Goal: Task Accomplishment & Management: Complete application form

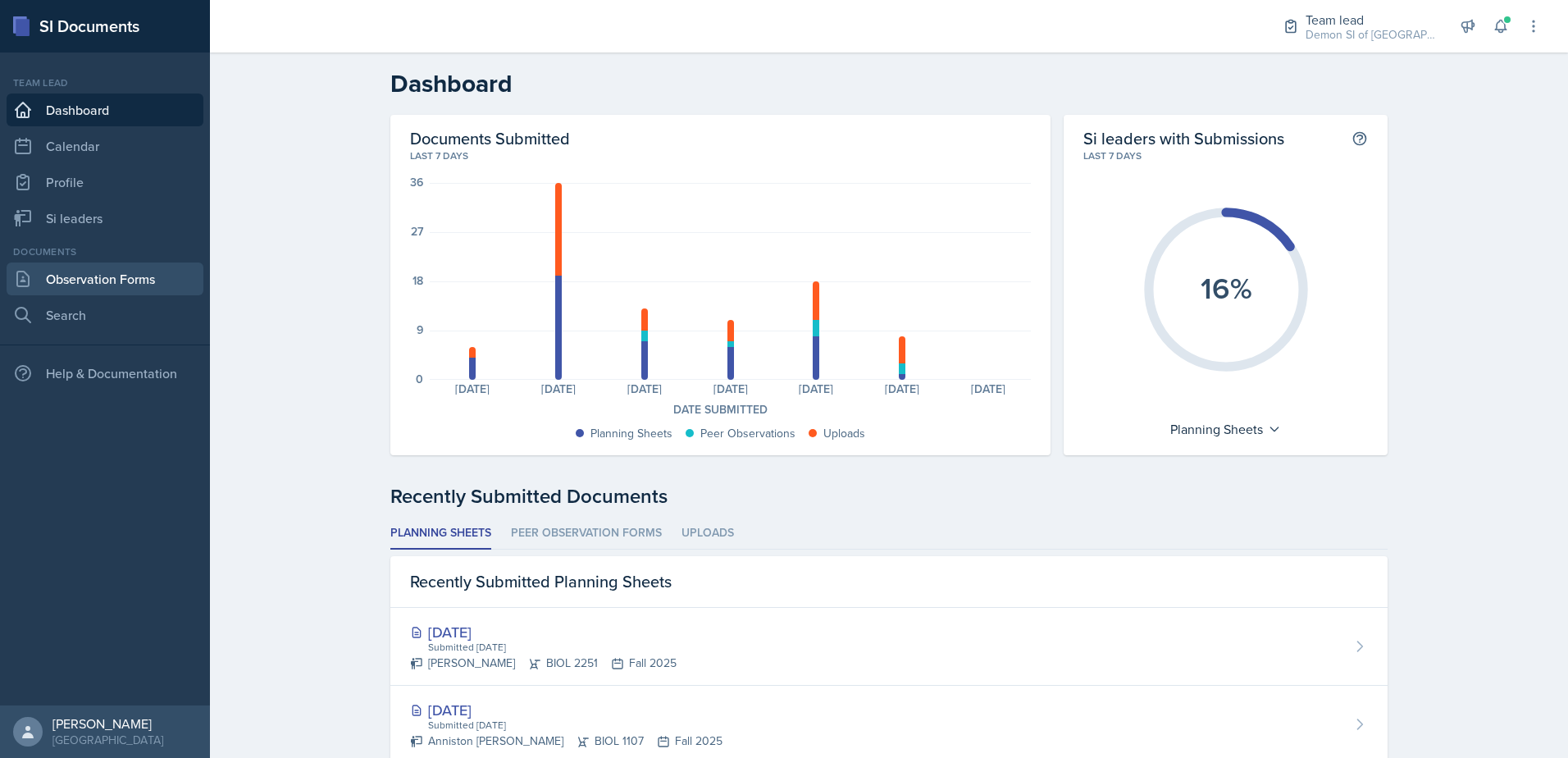
click at [140, 274] on link "Observation Forms" at bounding box center [105, 279] width 197 height 33
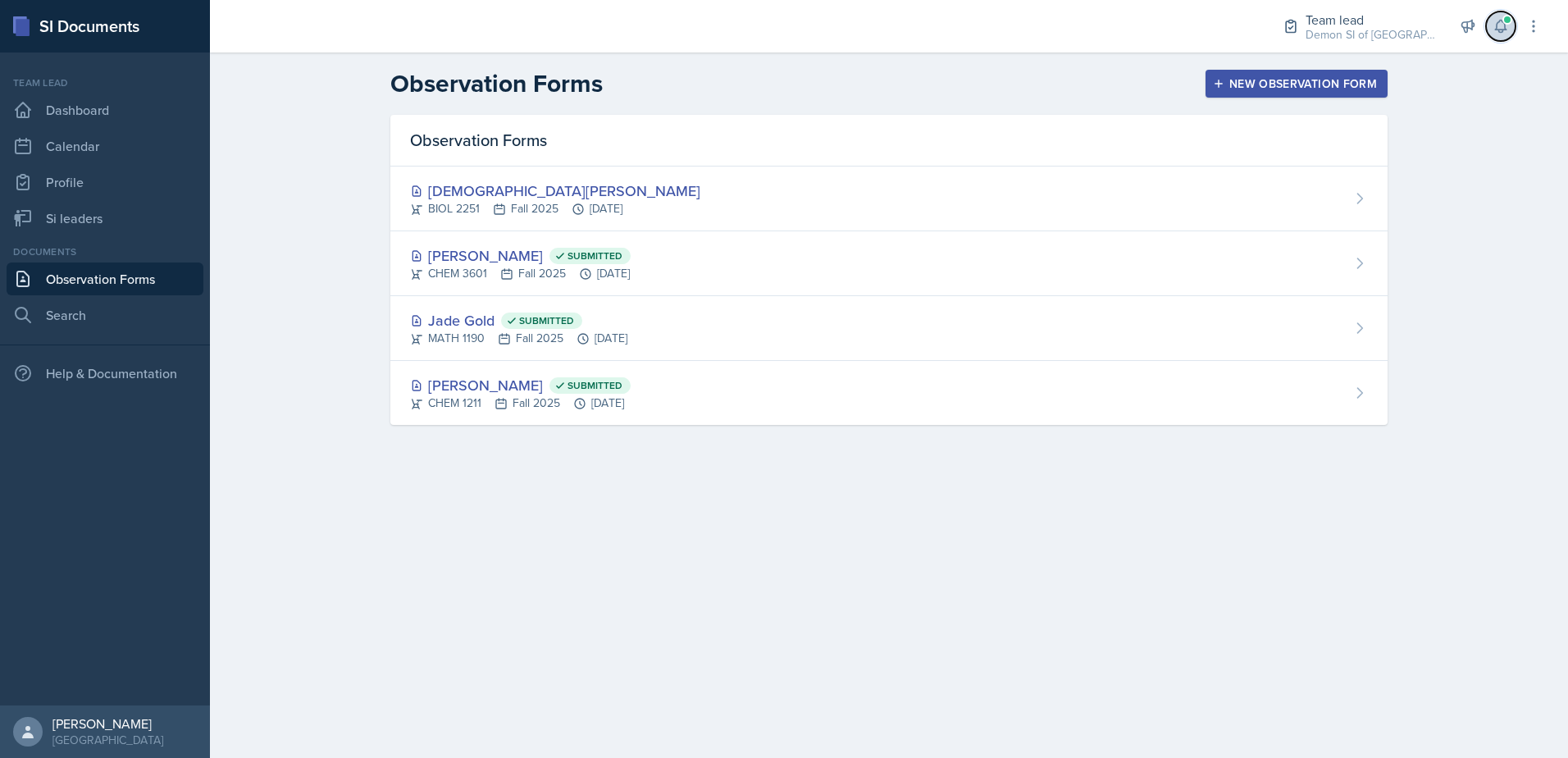
click at [1504, 21] on span at bounding box center [1508, 20] width 10 height 10
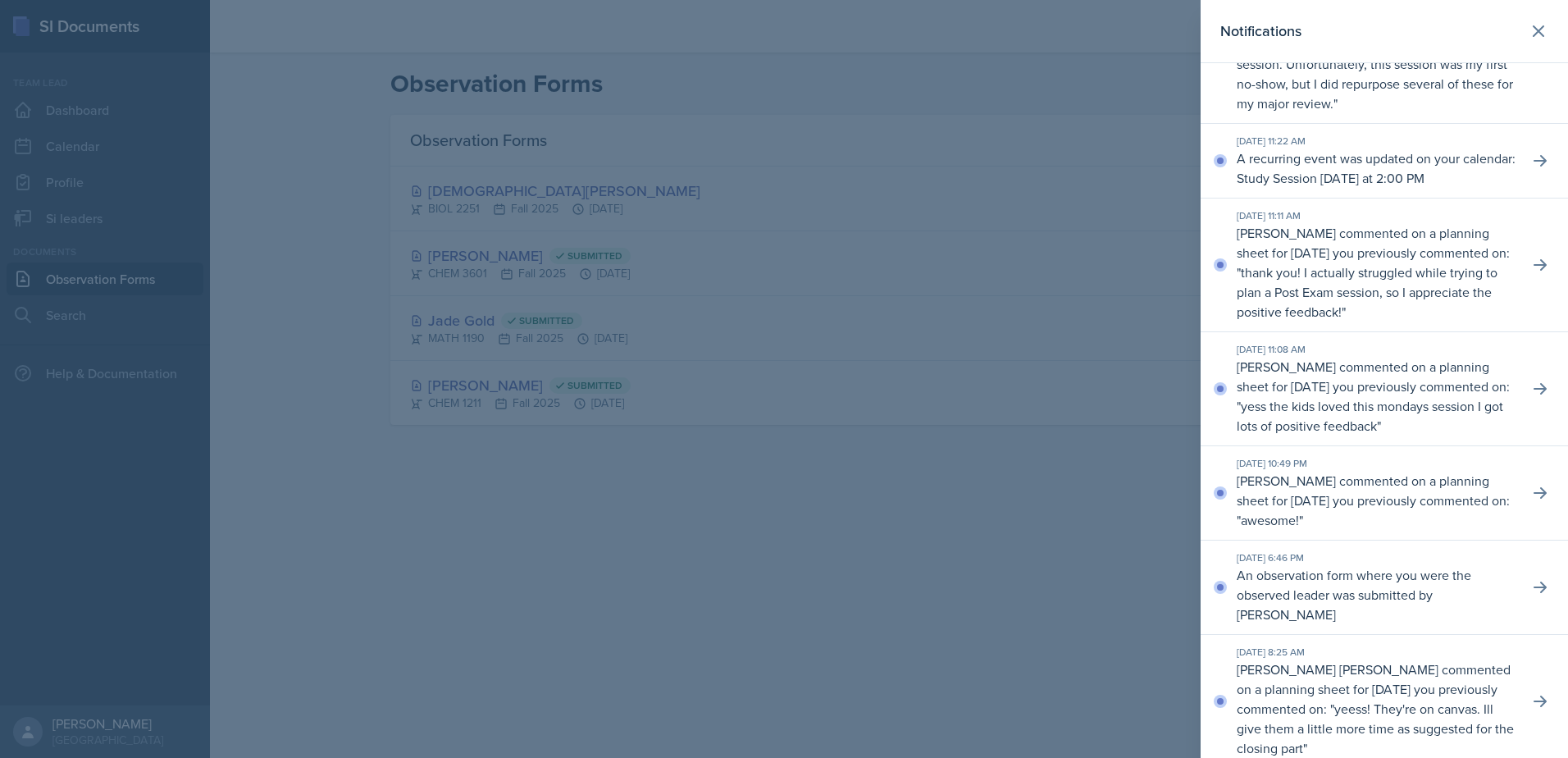
scroll to position [329, 0]
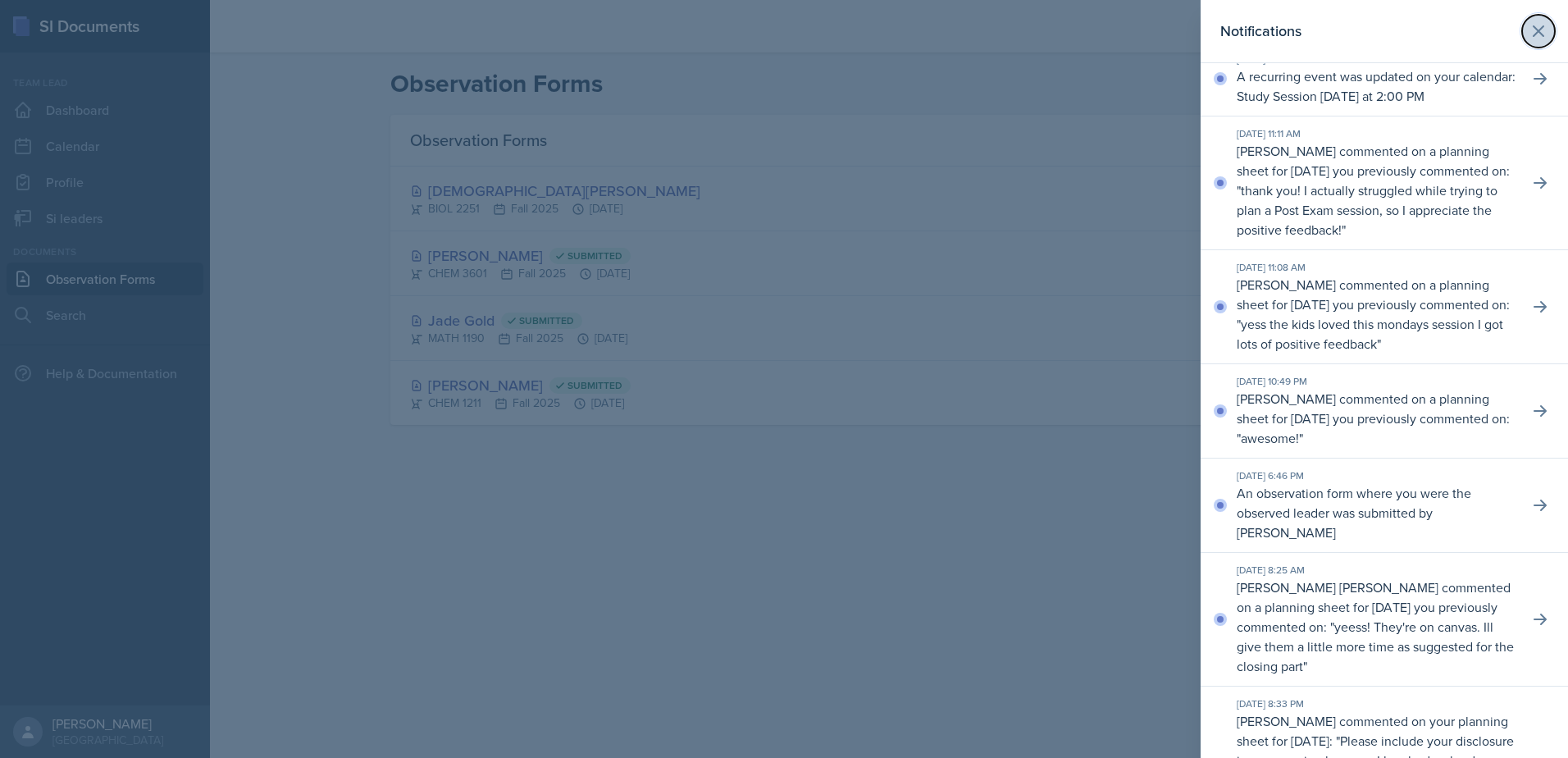
click at [1529, 31] on icon at bounding box center [1539, 31] width 20 height 20
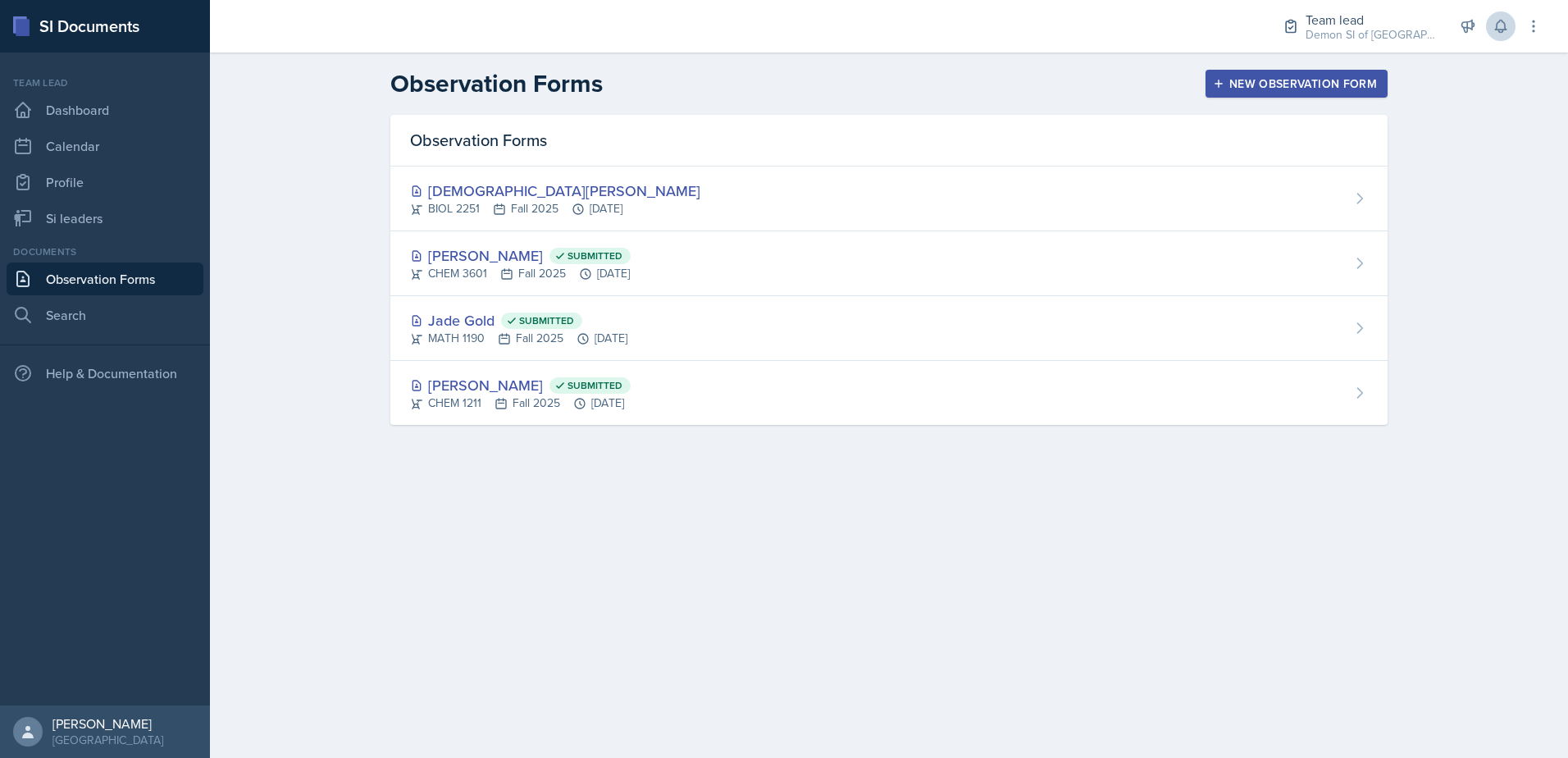
drag, startPoint x: 479, startPoint y: 204, endPoint x: 454, endPoint y: 206, distance: 25.1
click at [478, 205] on div "BIOL 2251 Fall 2025 [DATE]" at bounding box center [555, 208] width 291 height 17
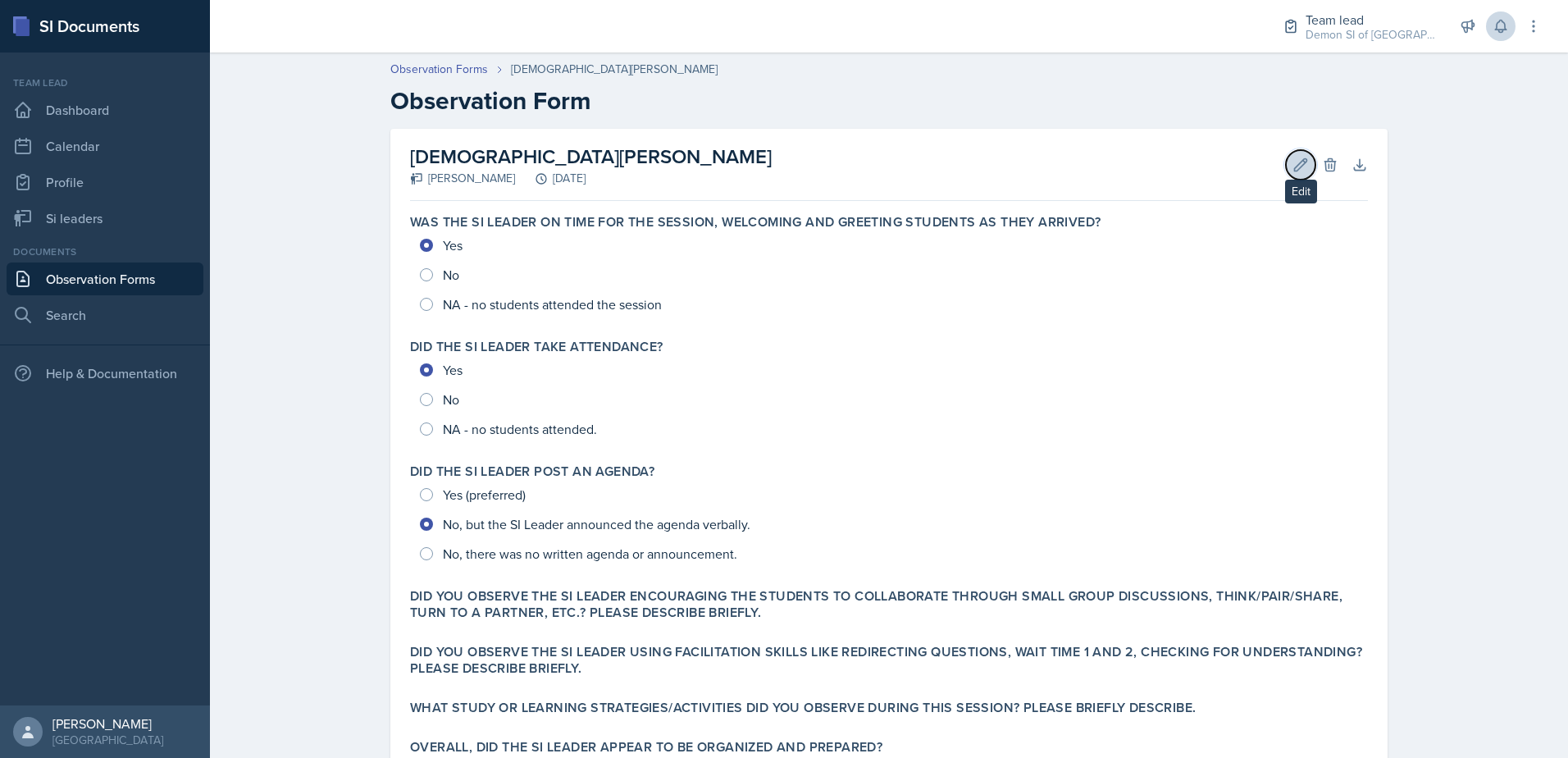
click at [1292, 168] on icon at bounding box center [1300, 165] width 16 height 16
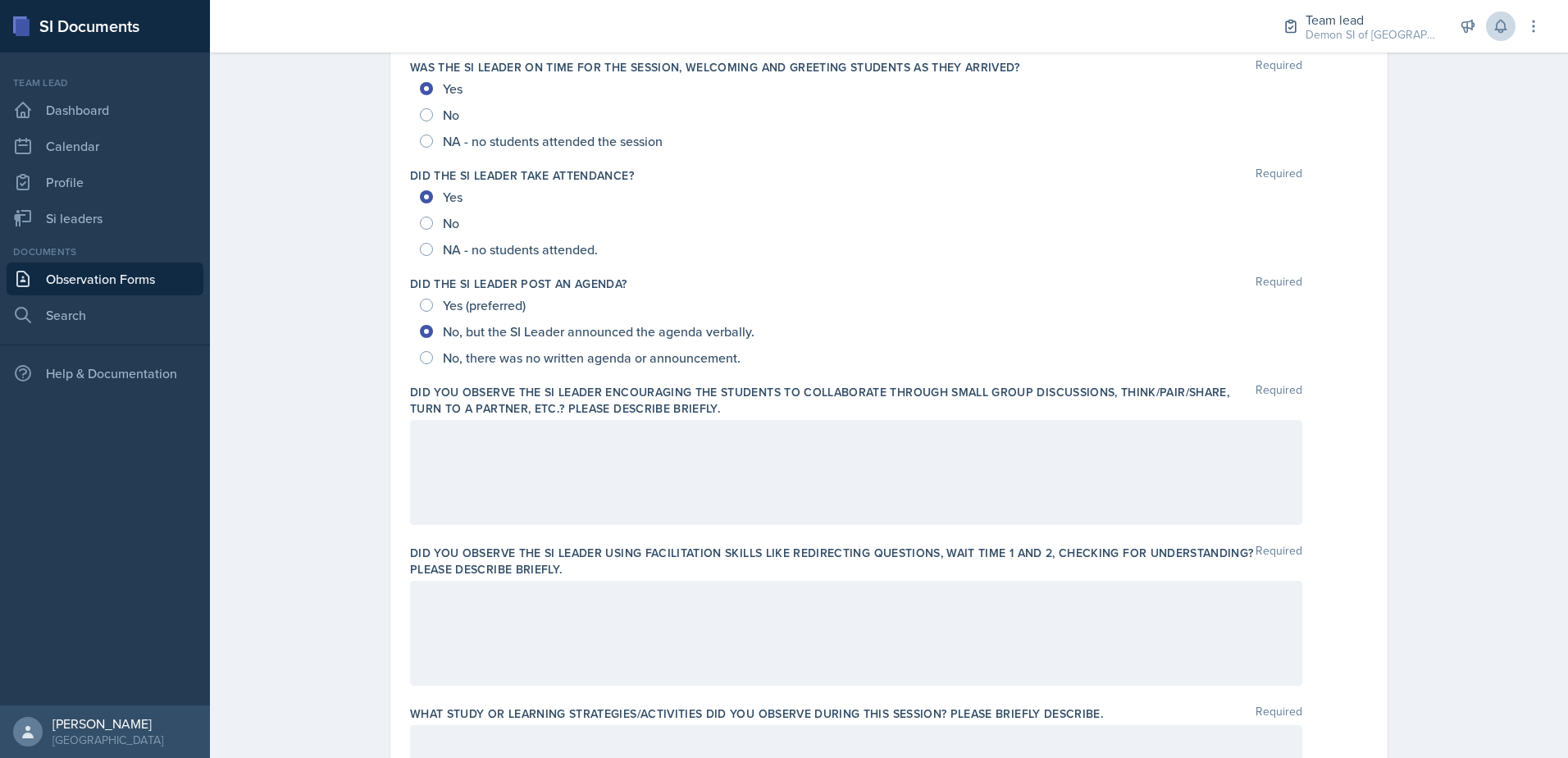
scroll to position [246, 0]
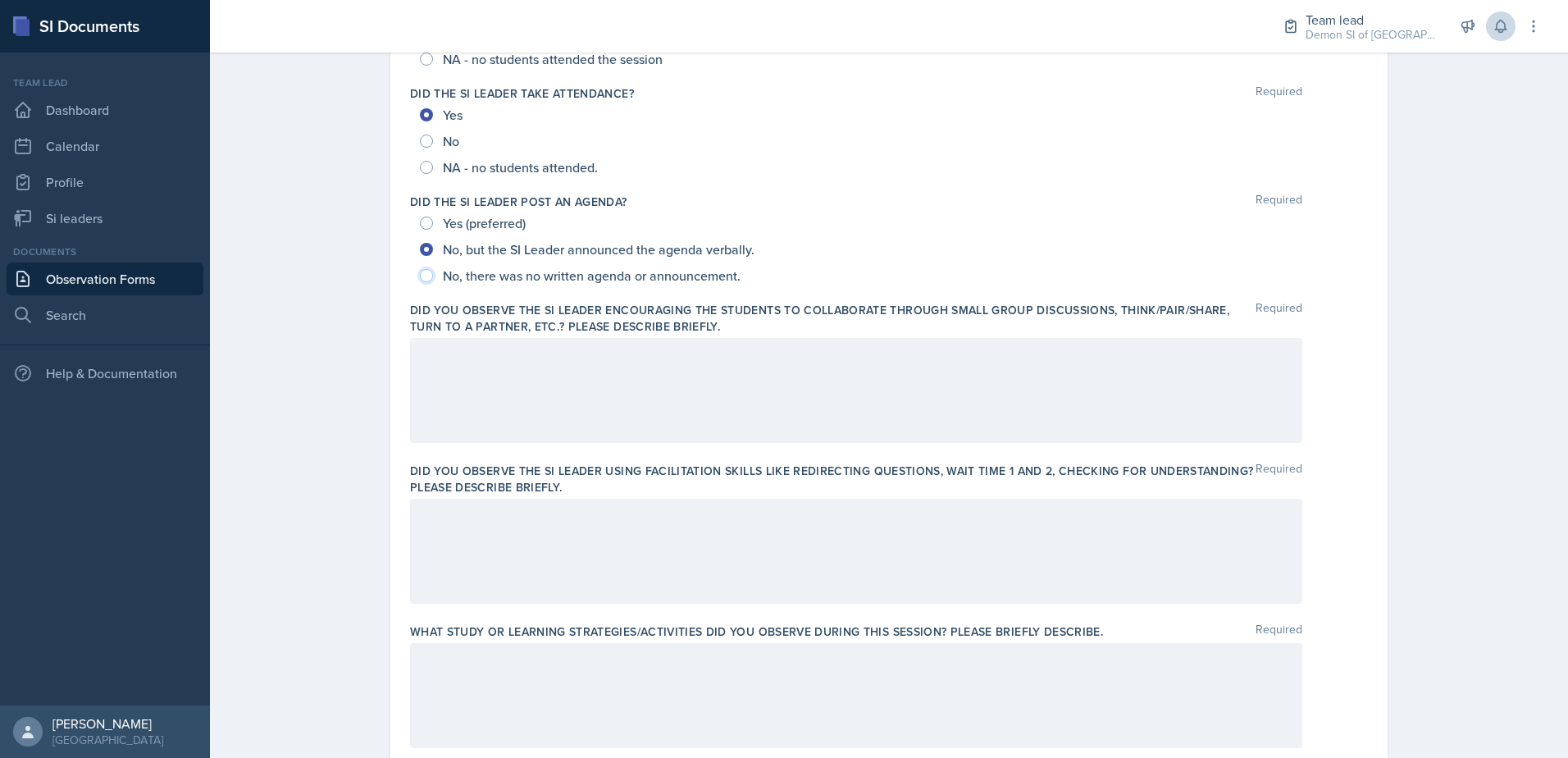
click at [420, 275] on input "No, there was no written agenda or announcement." at bounding box center [426, 275] width 13 height 13
radio input "true"
click at [524, 378] on div at bounding box center [857, 389] width 893 height 105
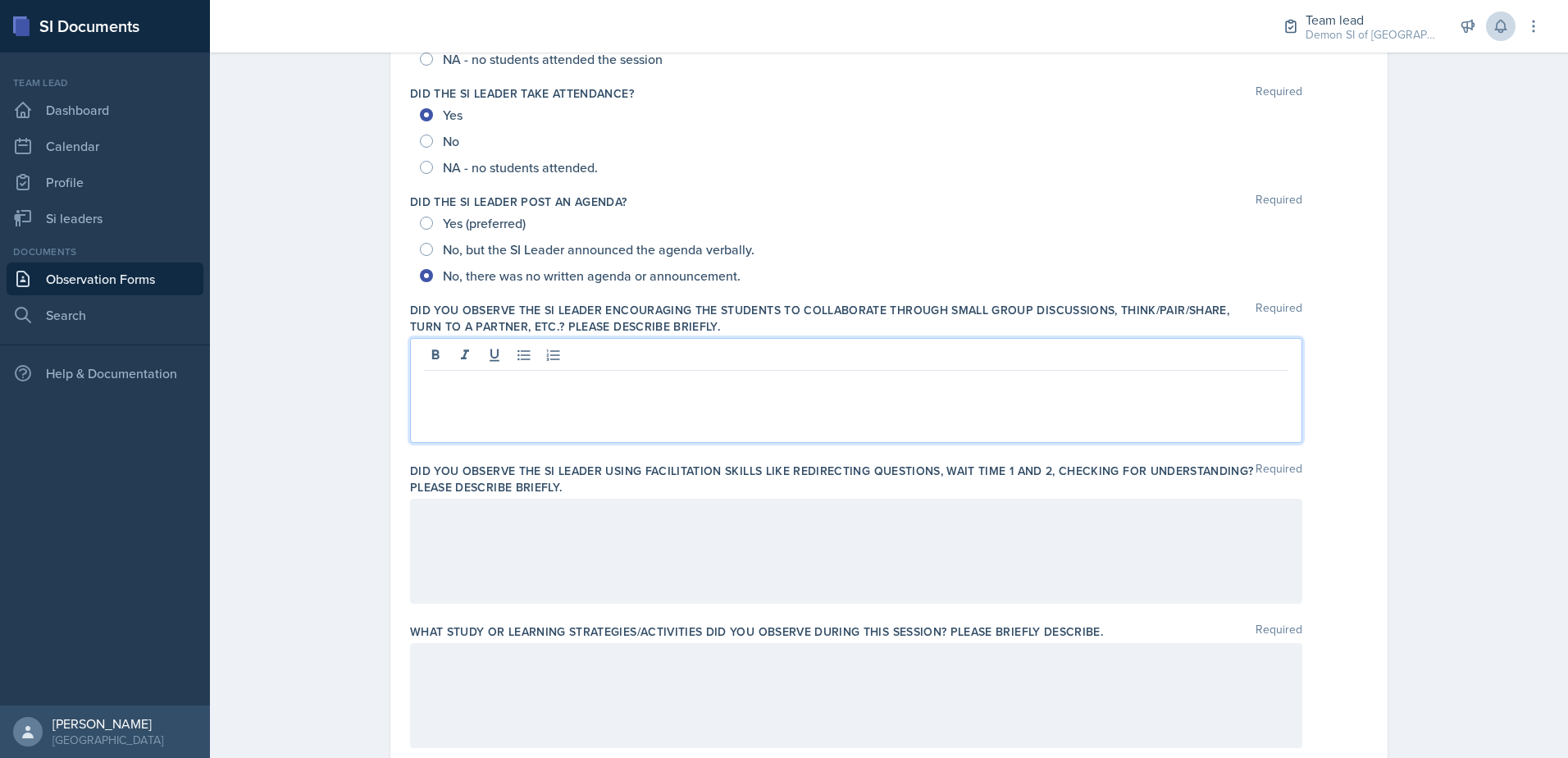
scroll to position [275, 0]
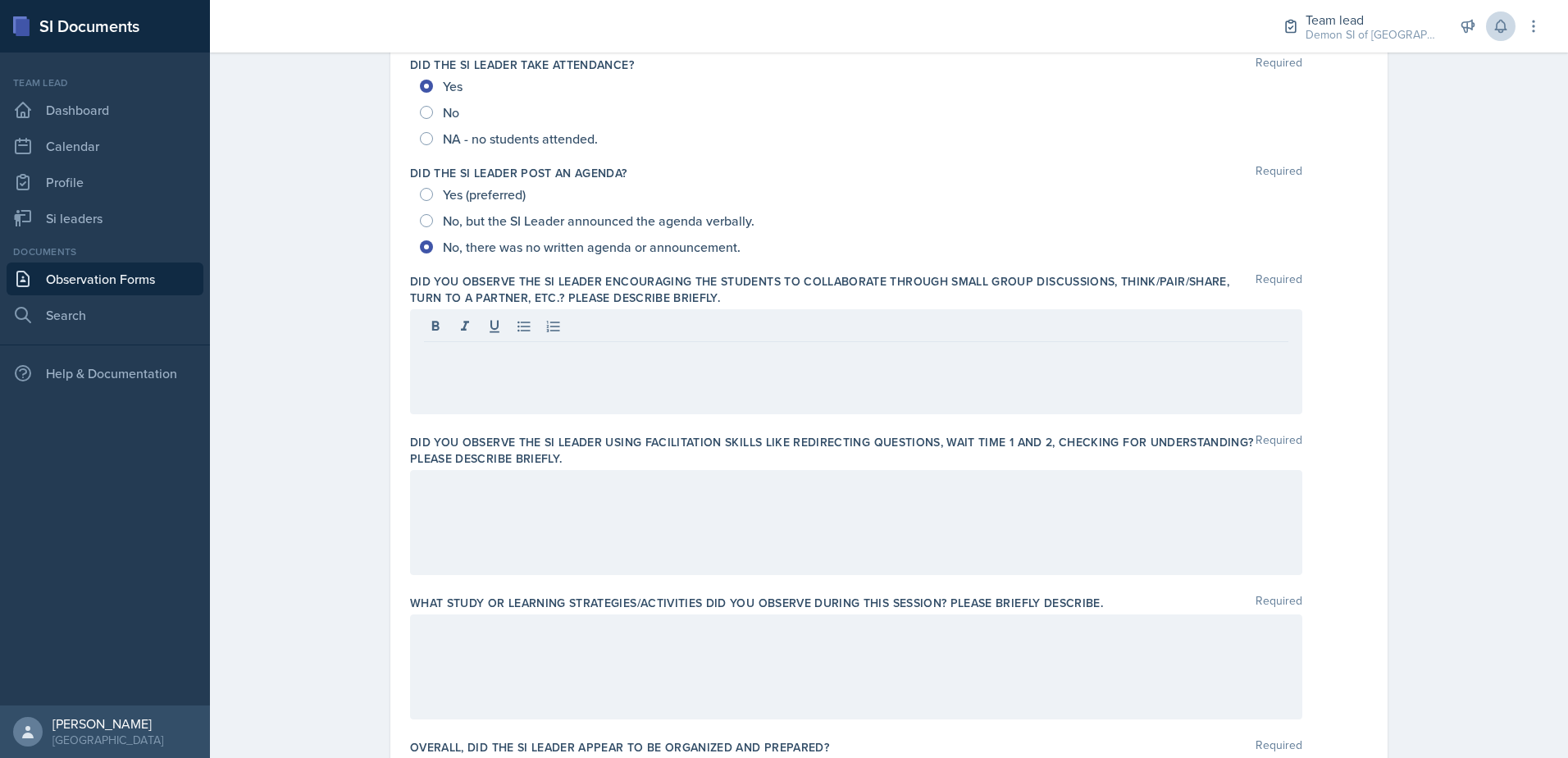
click at [757, 366] on div at bounding box center [857, 362] width 893 height 105
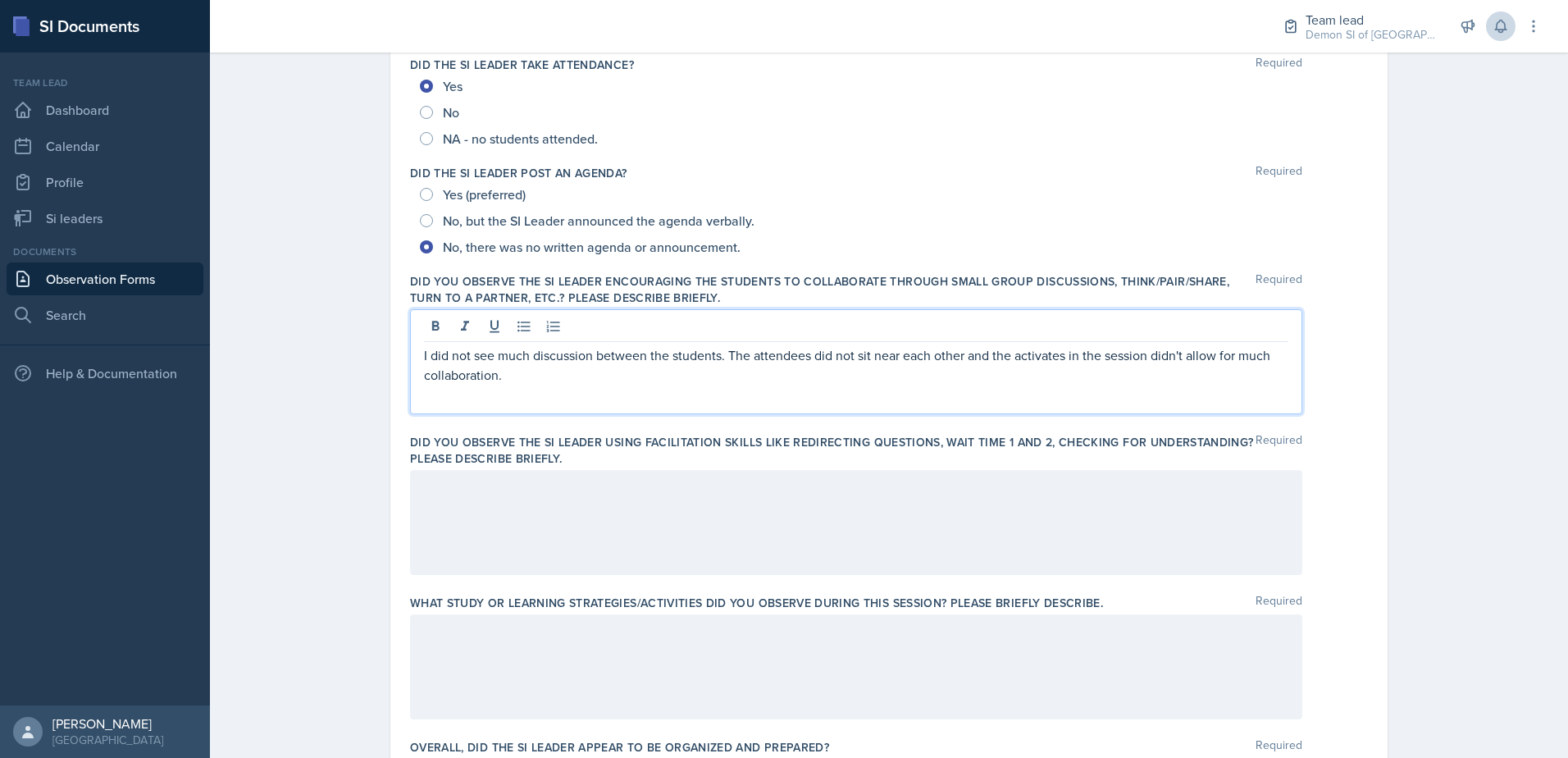
click at [1045, 353] on p "I did not see much discussion between the students. The attendees did not sit n…" at bounding box center [857, 365] width 865 height 39
click at [815, 499] on div at bounding box center [857, 522] width 893 height 105
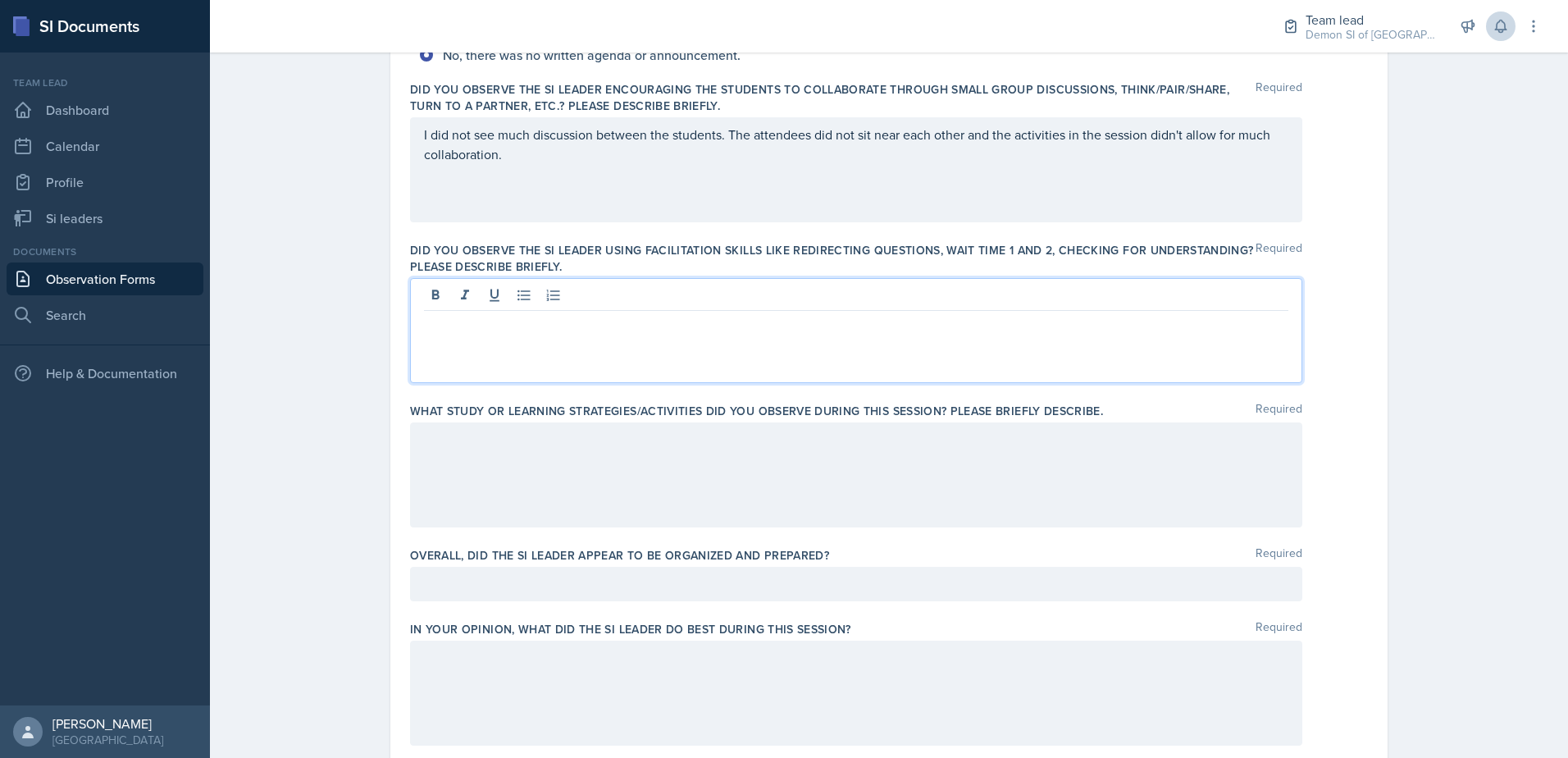
scroll to position [467, 0]
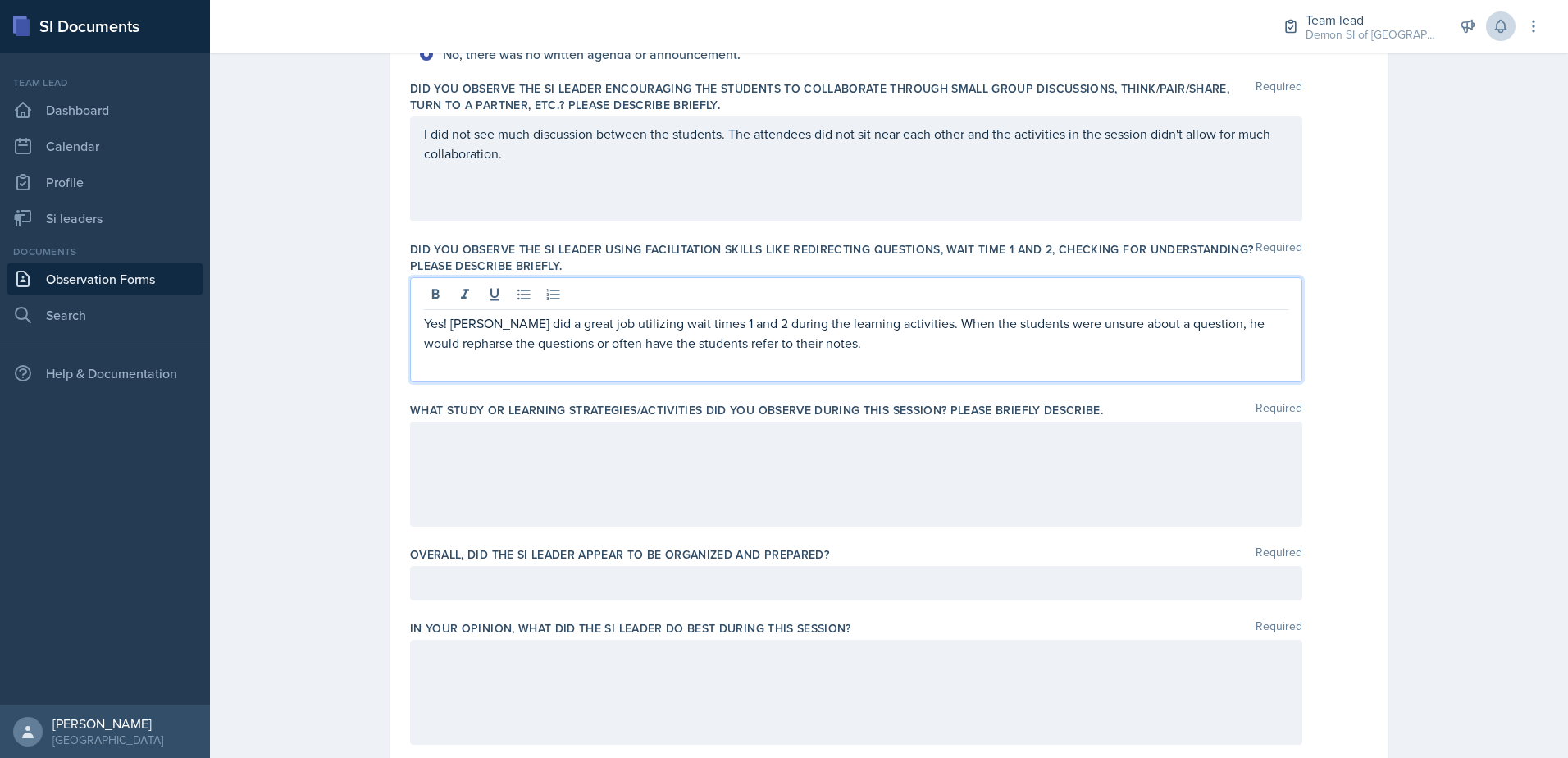
click at [415, 341] on div "Yes! [PERSON_NAME] did a great job utilizing wait times 1 and 2 during the lear…" at bounding box center [857, 330] width 893 height 105
click at [876, 363] on div "Yes! [PERSON_NAME] did a great job utilizing wait times 1 and 2 during the lear…" at bounding box center [857, 330] width 893 height 105
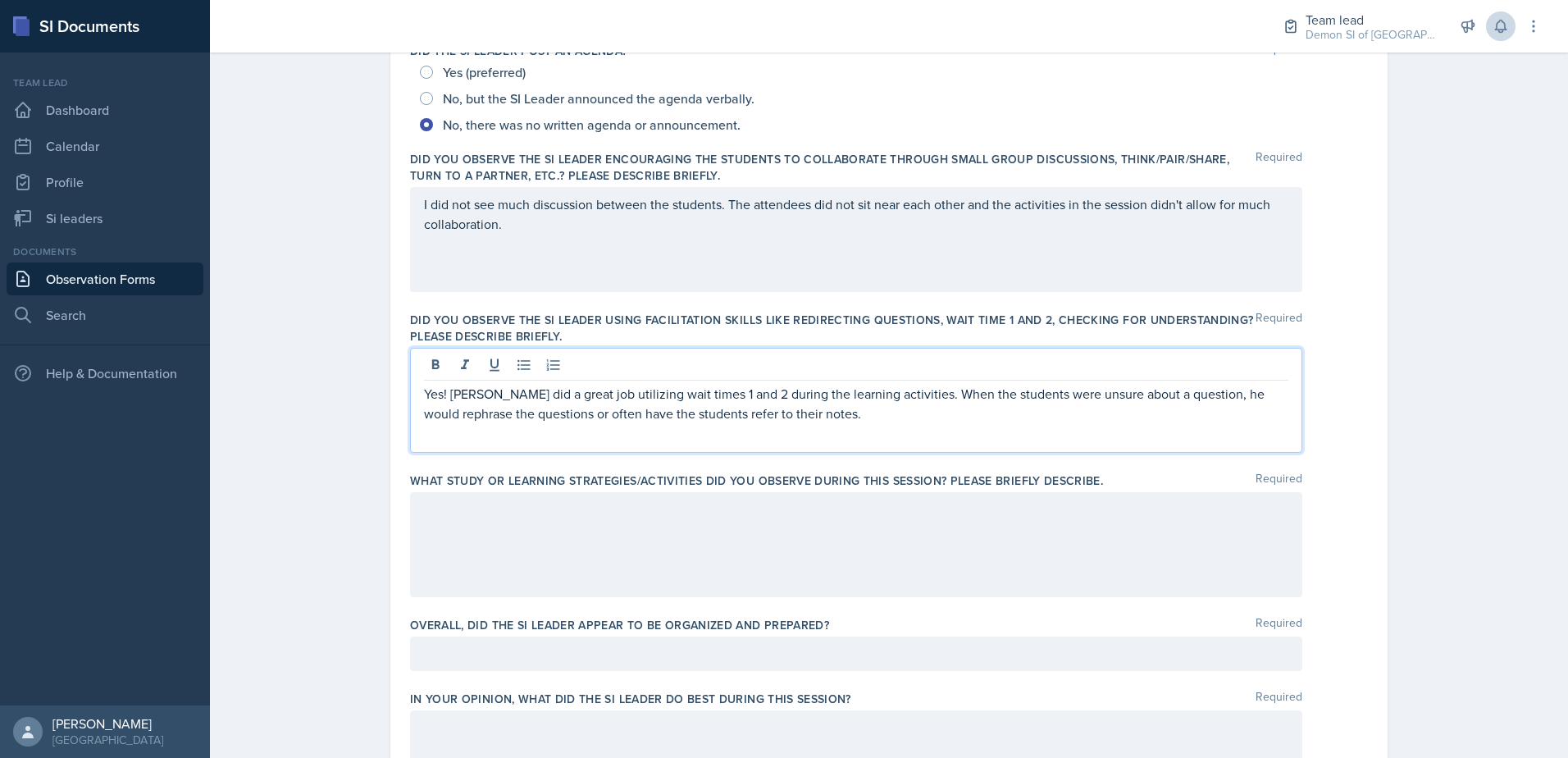
scroll to position [574, 0]
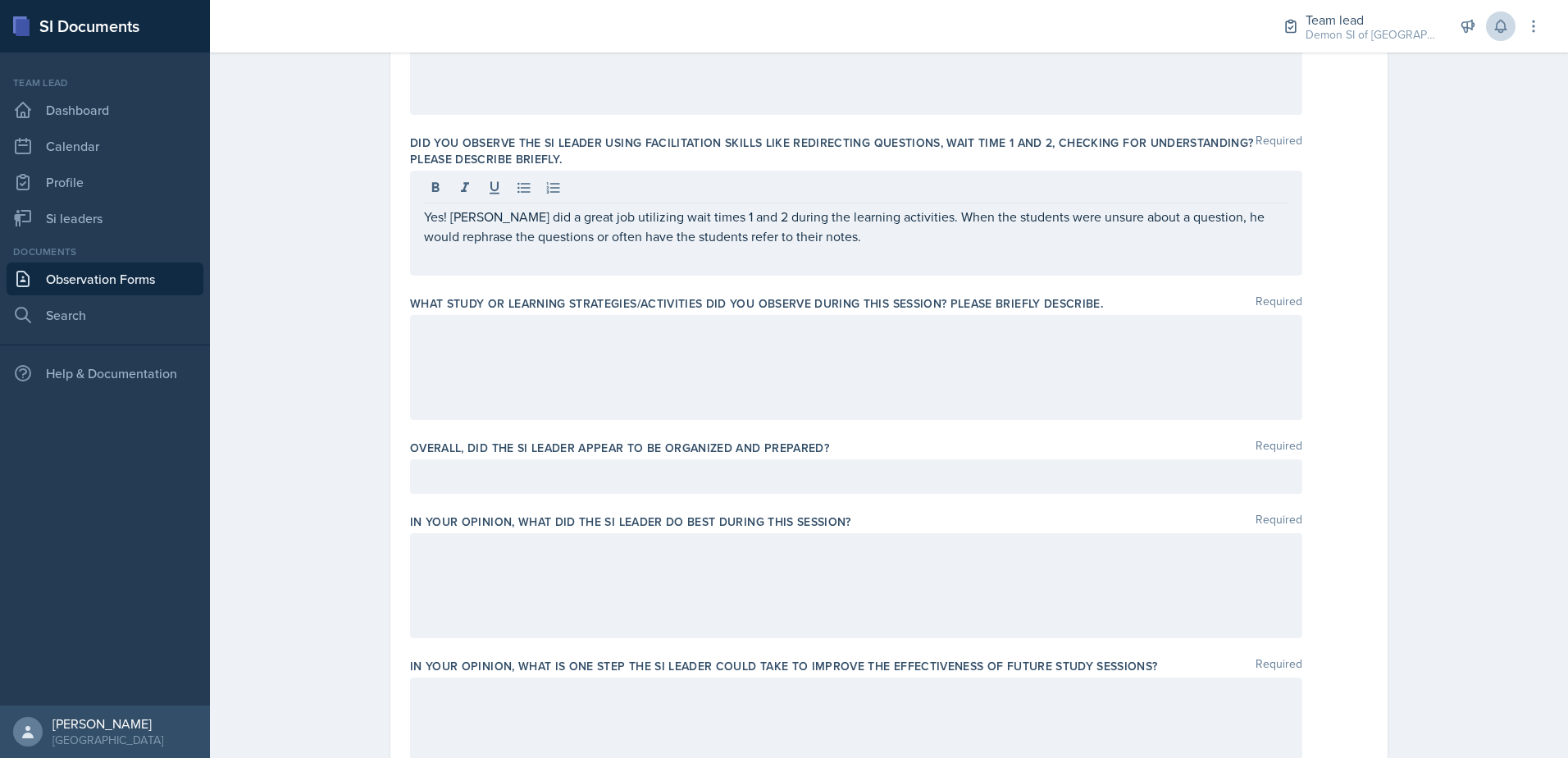
click at [686, 379] on div at bounding box center [857, 367] width 893 height 105
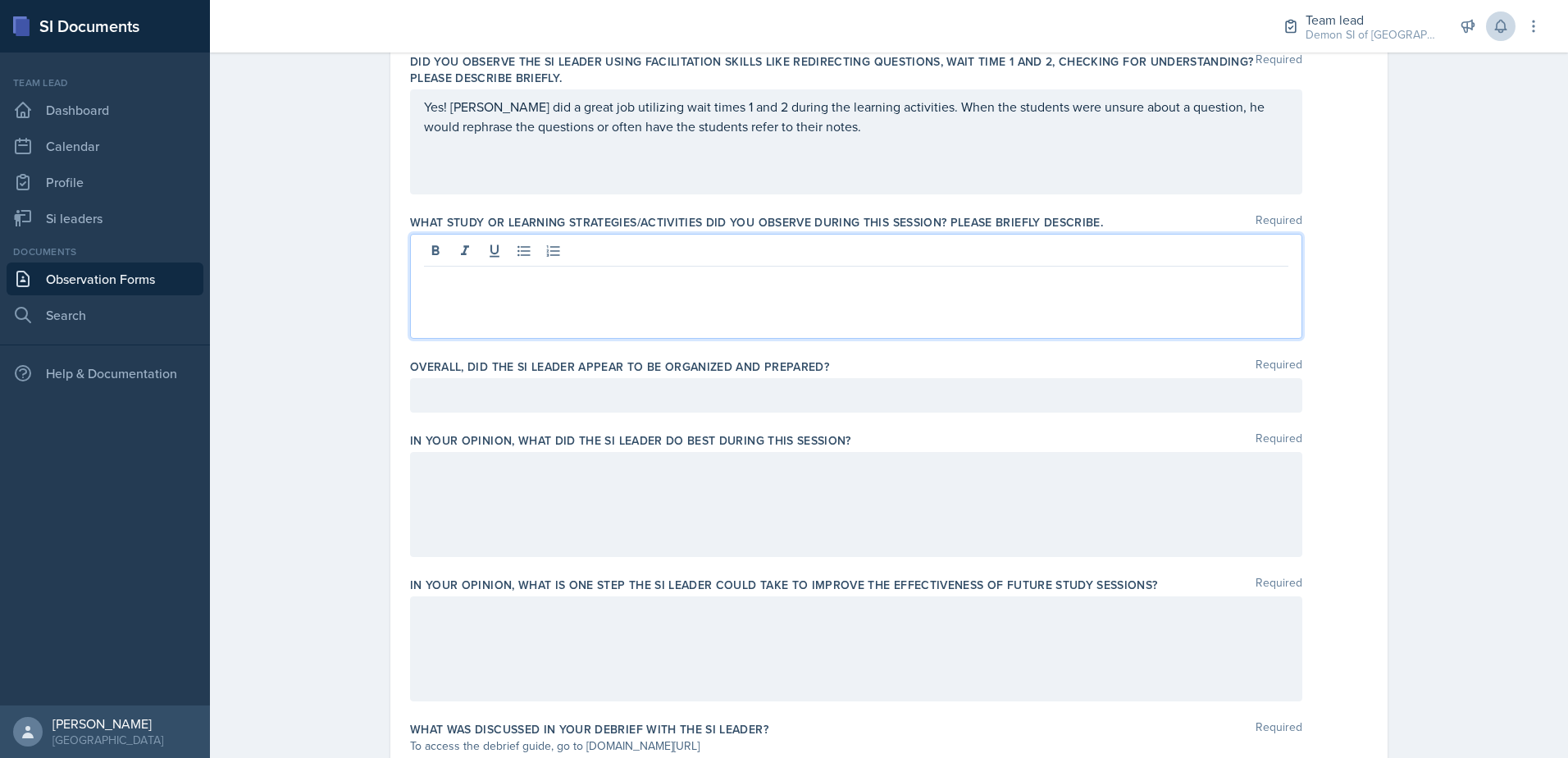
scroll to position [767, 0]
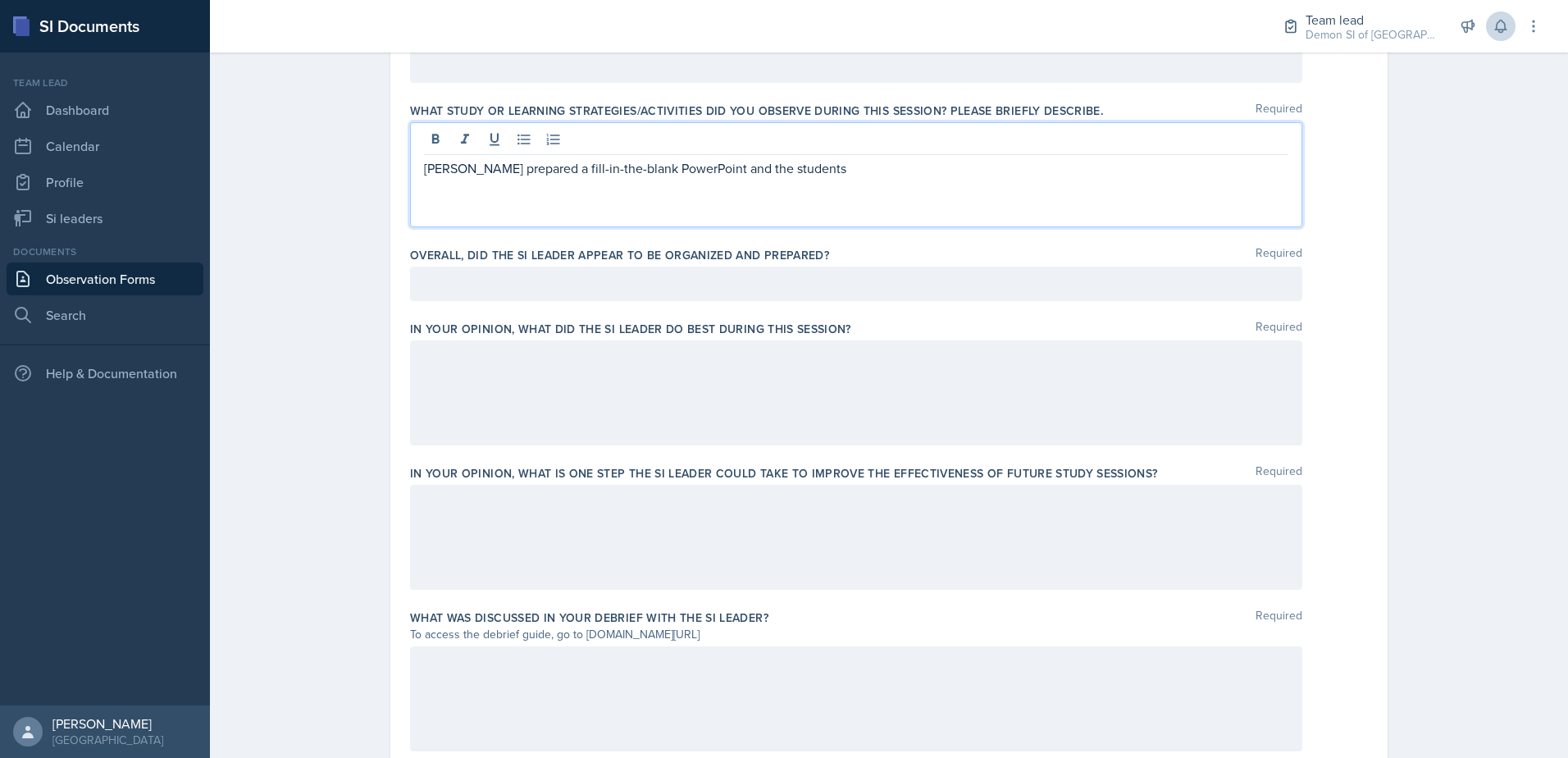
click at [804, 177] on p "[PERSON_NAME] prepared a fill-in-the-blank PowerPoint and the students" at bounding box center [857, 169] width 865 height 20
click at [694, 173] on p "[PERSON_NAME] prepared a fill-in-the-blank PowerPoint and the students "filled"…" at bounding box center [857, 169] width 865 height 20
click at [1013, 173] on p "[PERSON_NAME] prepared a fill-in-the-blank PowerPoint and the students "filled"…" at bounding box center [857, 169] width 865 height 20
click at [555, 287] on div at bounding box center [857, 284] width 893 height 34
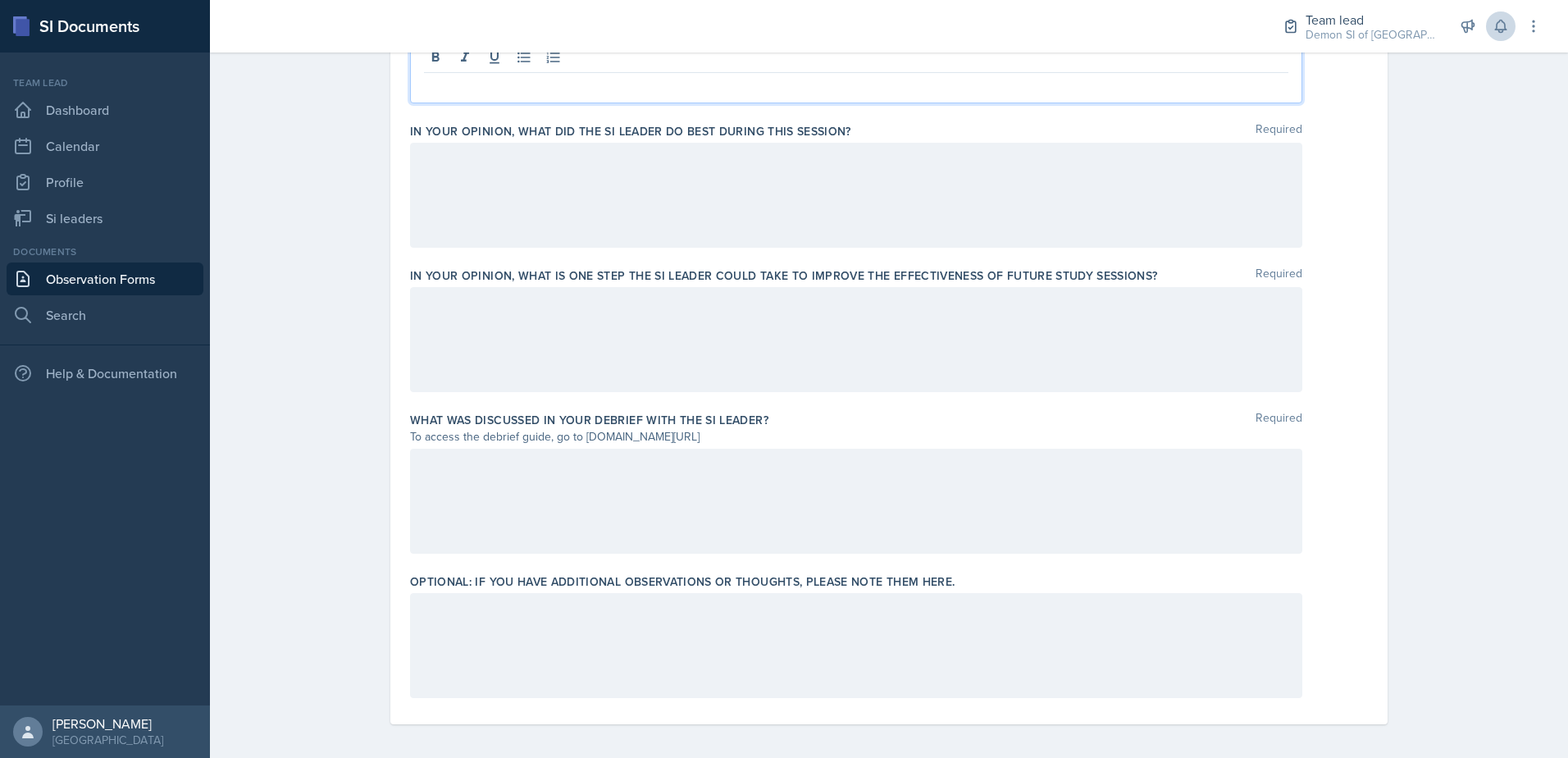
scroll to position [999, 0]
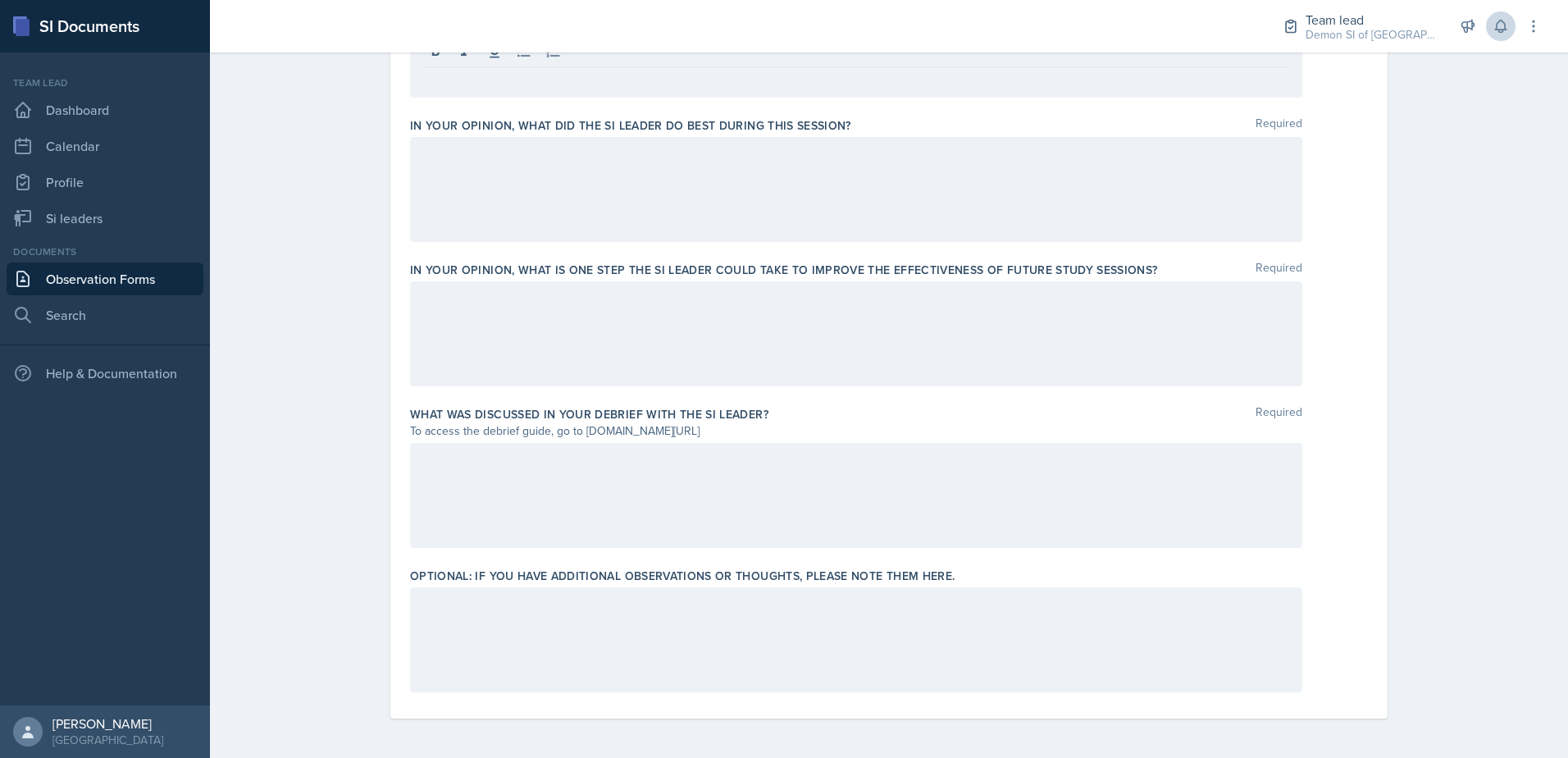
click at [668, 632] on div at bounding box center [857, 639] width 893 height 105
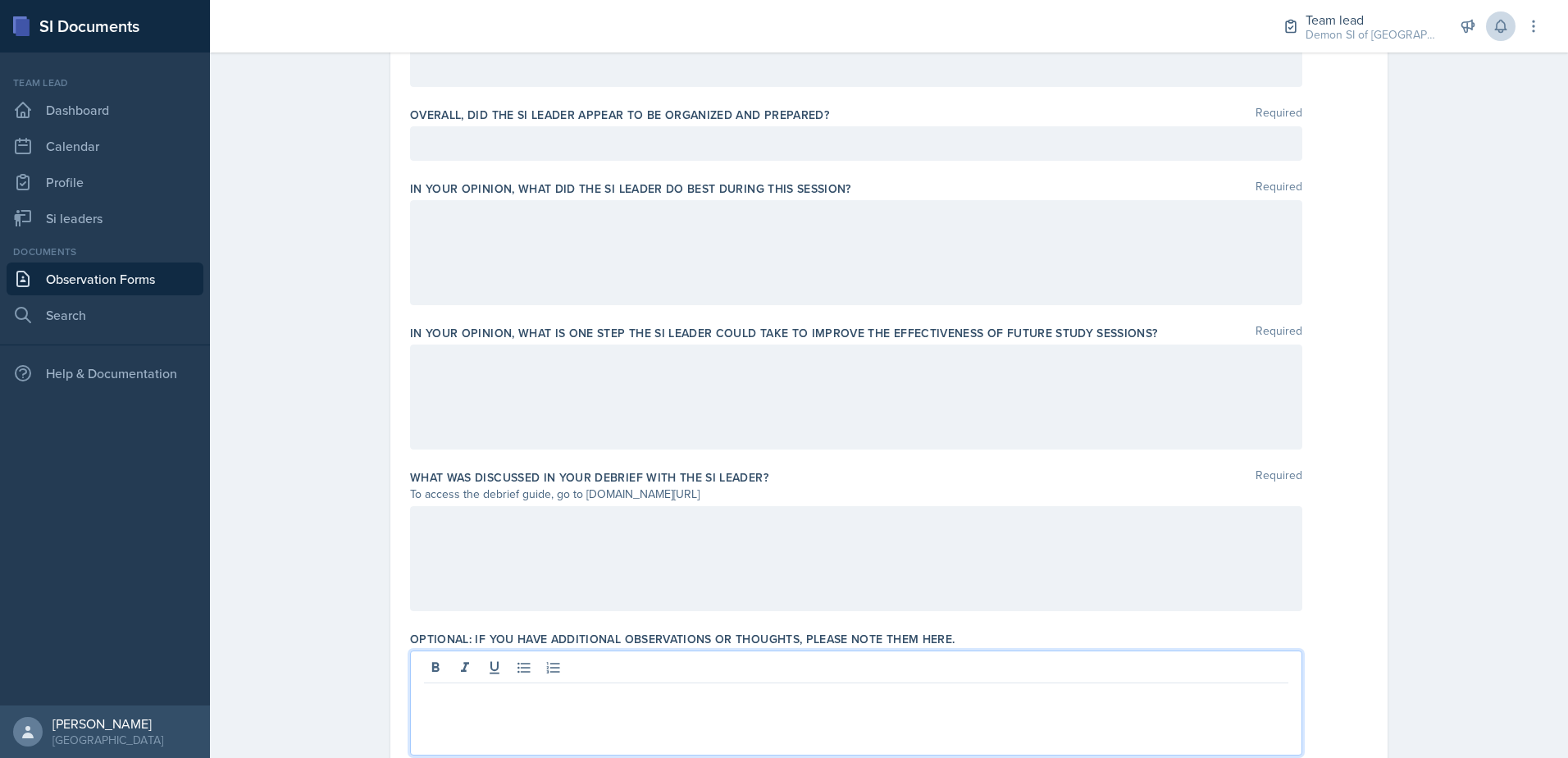
scroll to position [806, 0]
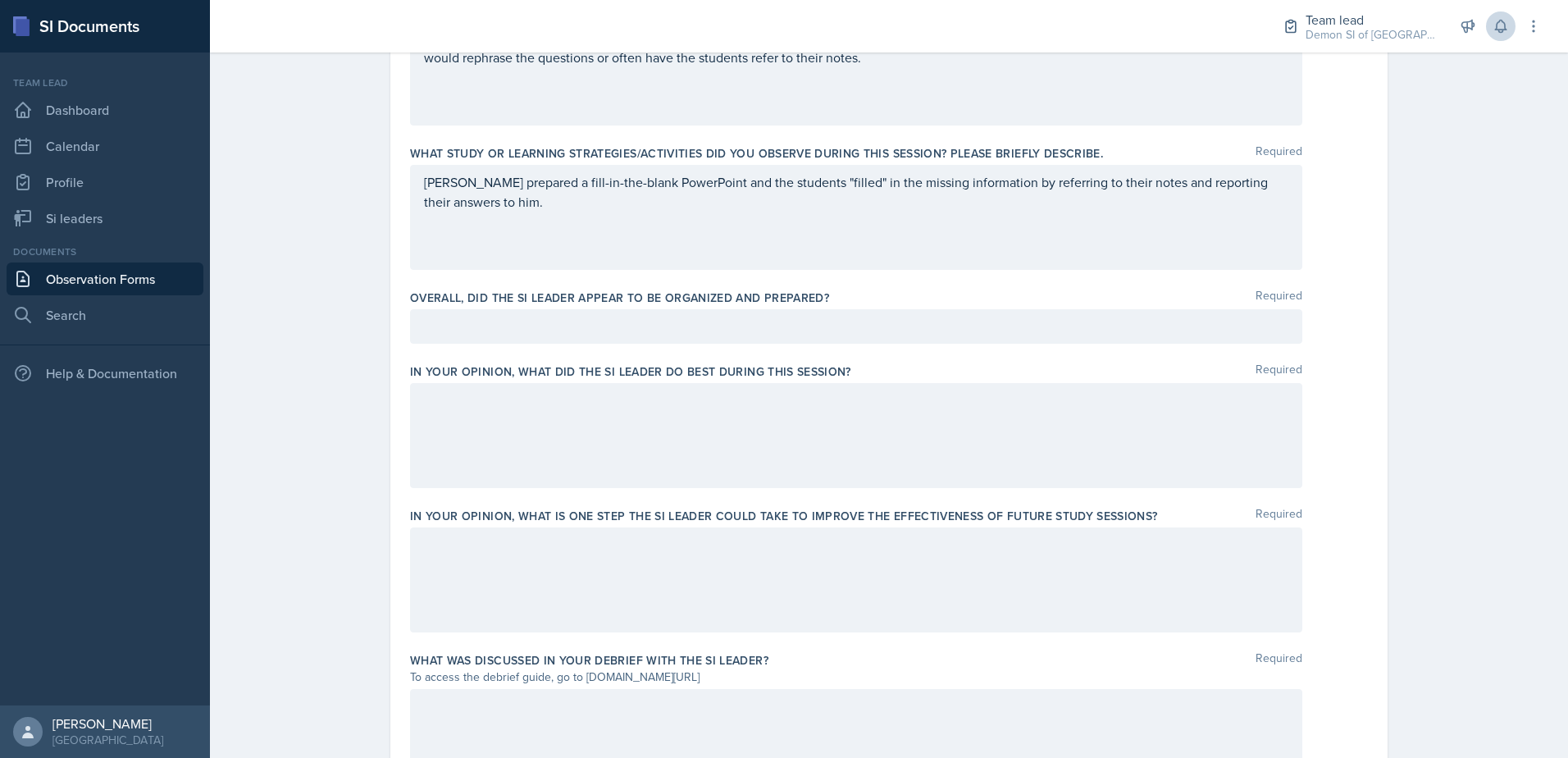
click at [555, 215] on div "[PERSON_NAME] prepared a fill-in-the-blank PowerPoint and the students "filled"…" at bounding box center [857, 217] width 893 height 105
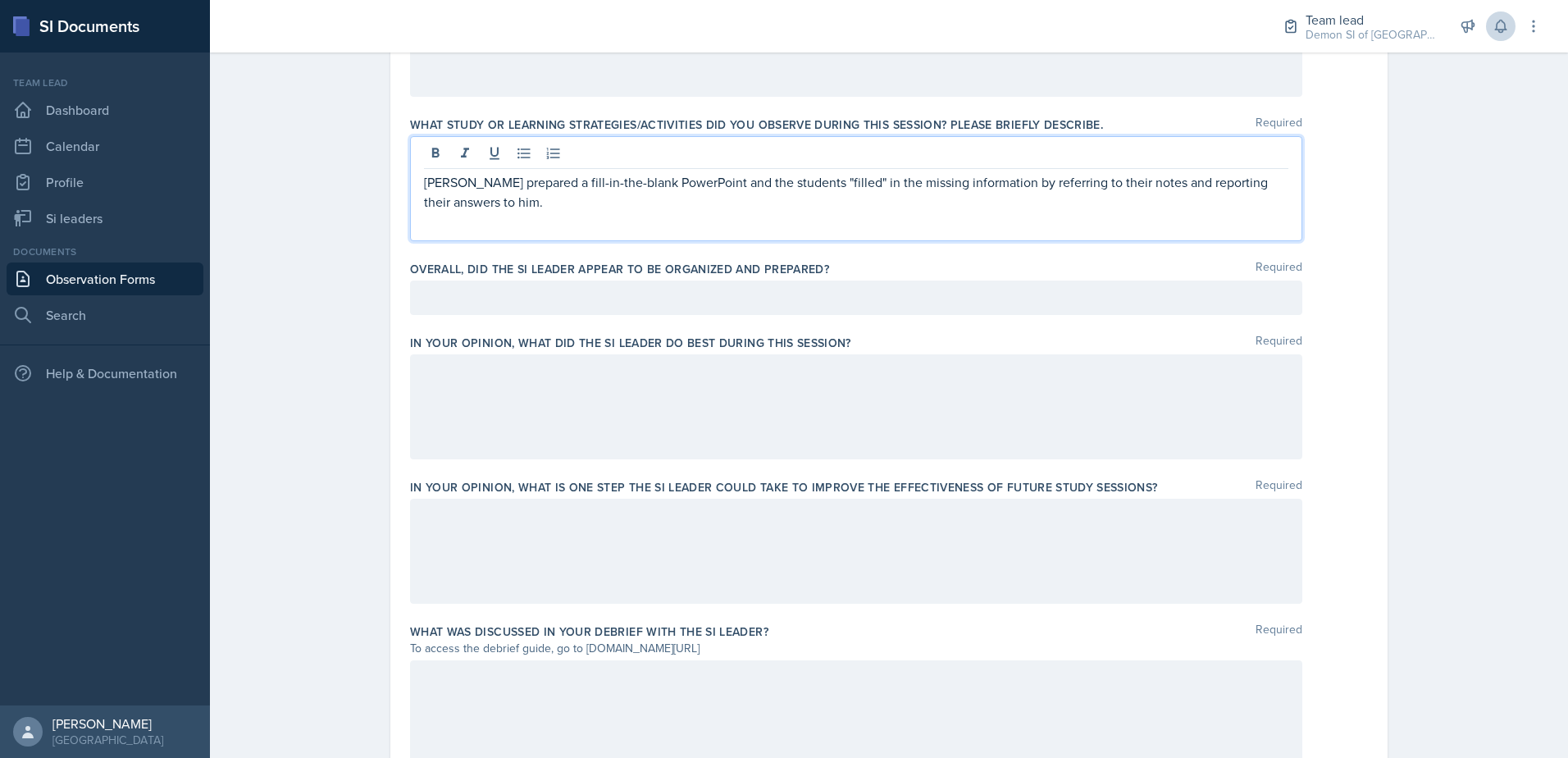
click at [559, 200] on p "[PERSON_NAME] prepared a fill-in-the-blank PowerPoint and the students "filled"…" at bounding box center [857, 191] width 865 height 39
click at [734, 380] on div at bounding box center [857, 406] width 893 height 105
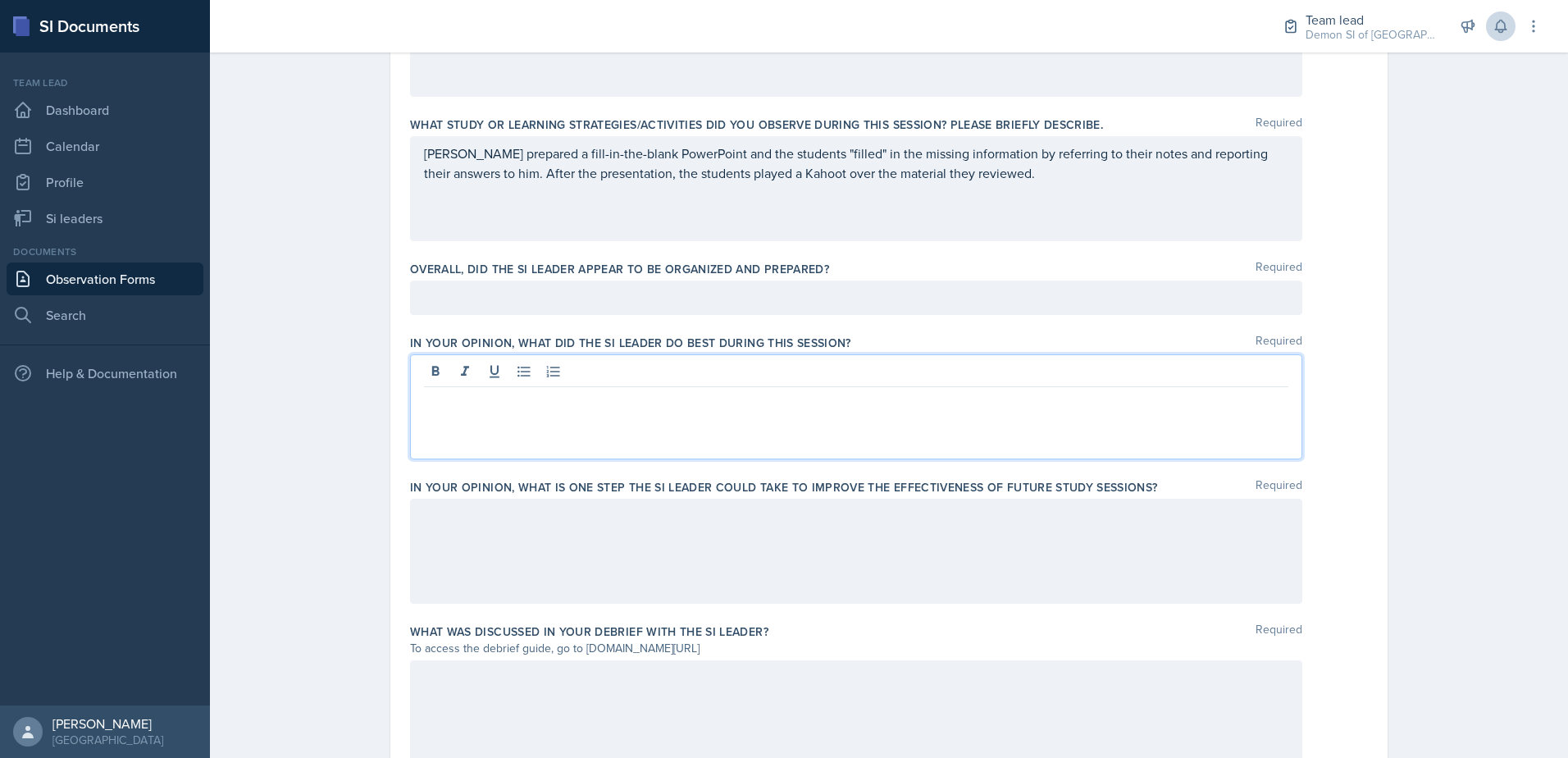
click at [680, 301] on p at bounding box center [857, 298] width 865 height 20
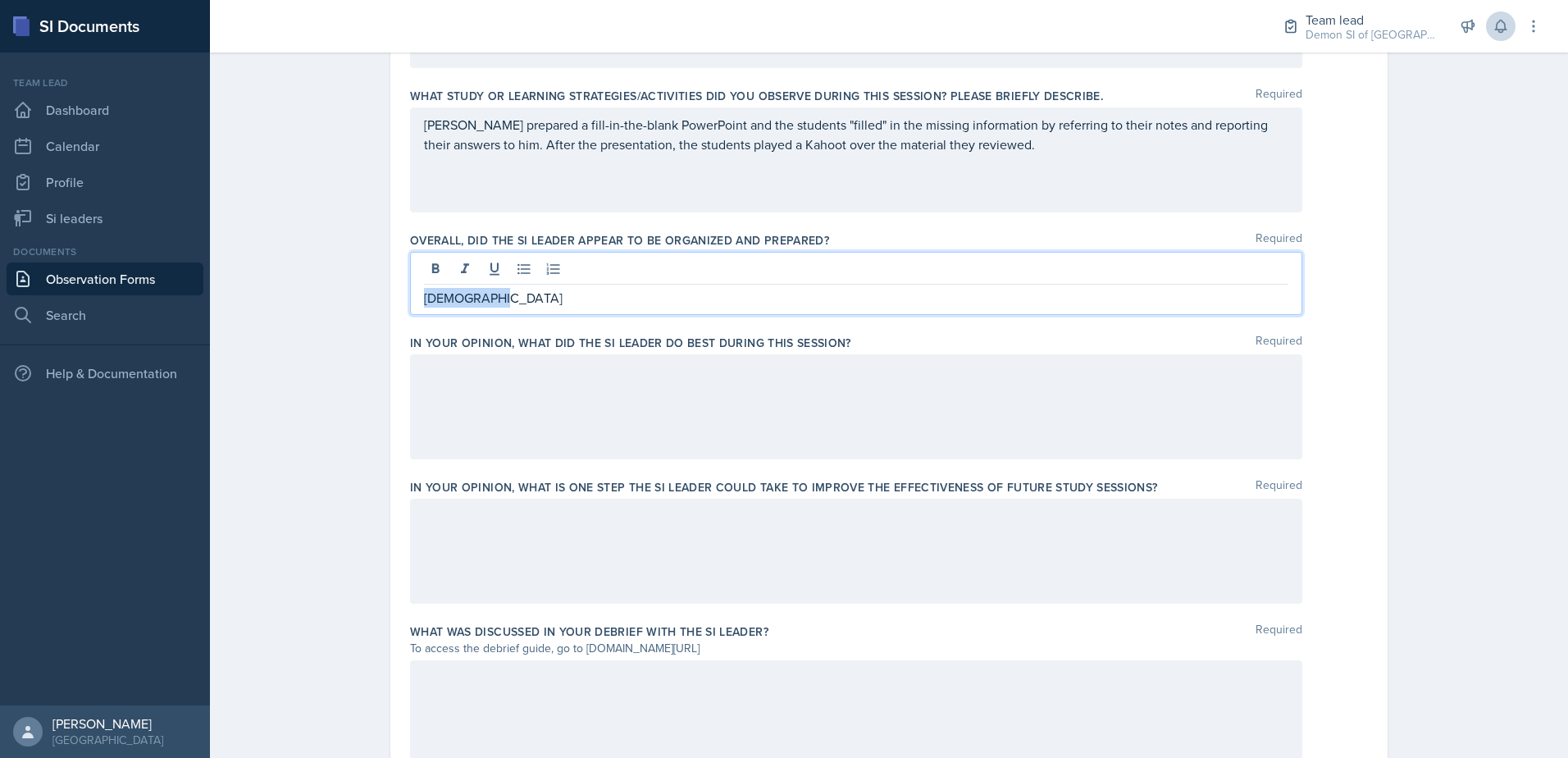
drag, startPoint x: 428, startPoint y: 299, endPoint x: 322, endPoint y: 283, distance: 107.2
click at [320, 299] on div "Observation Forms [DEMOGRAPHIC_DATA][PERSON_NAME] Observation Form Date [DATE] …" at bounding box center [889, 119] width 1358 height 1713
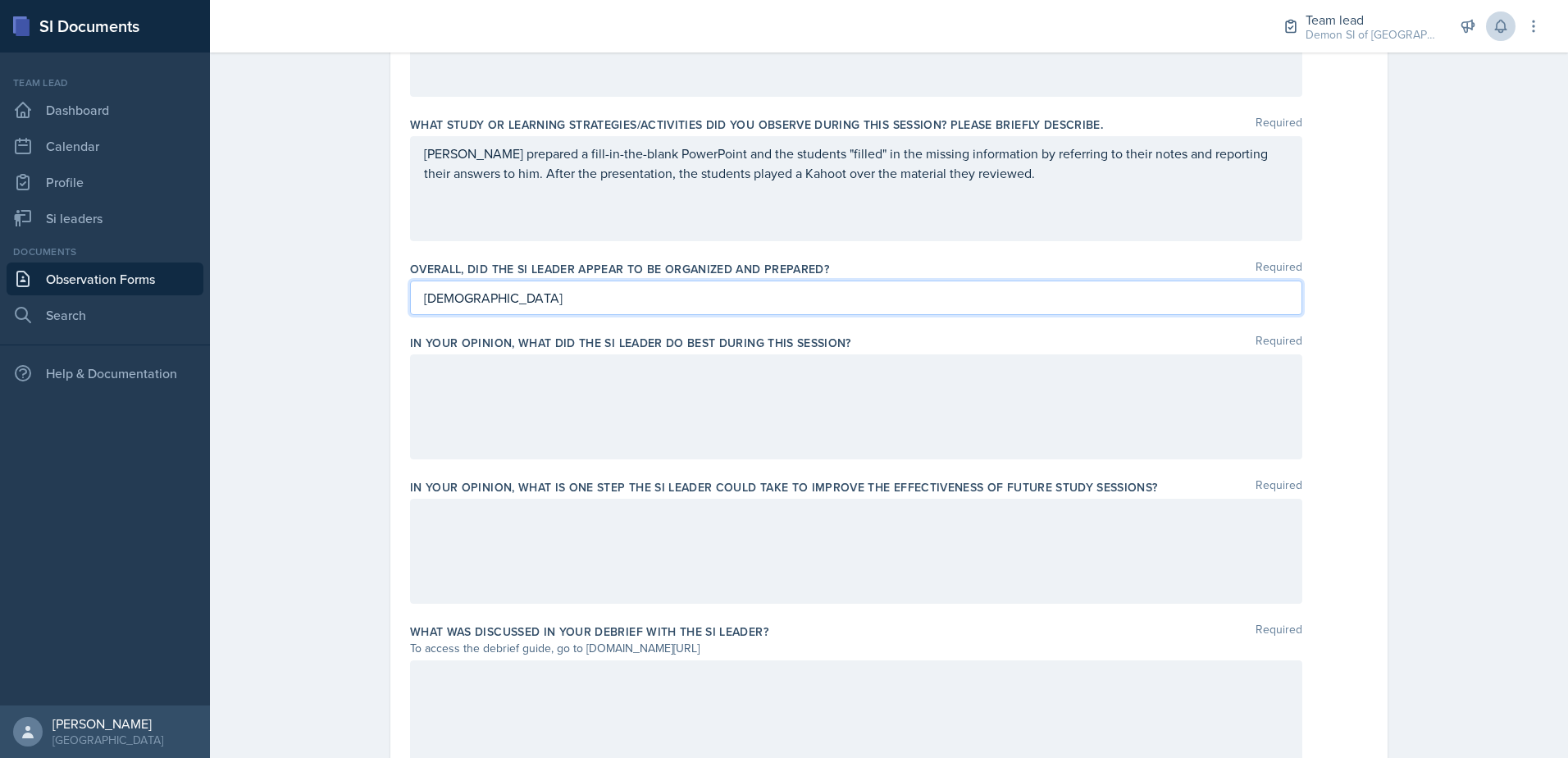
click at [488, 297] on p "[DEMOGRAPHIC_DATA]" at bounding box center [857, 298] width 865 height 20
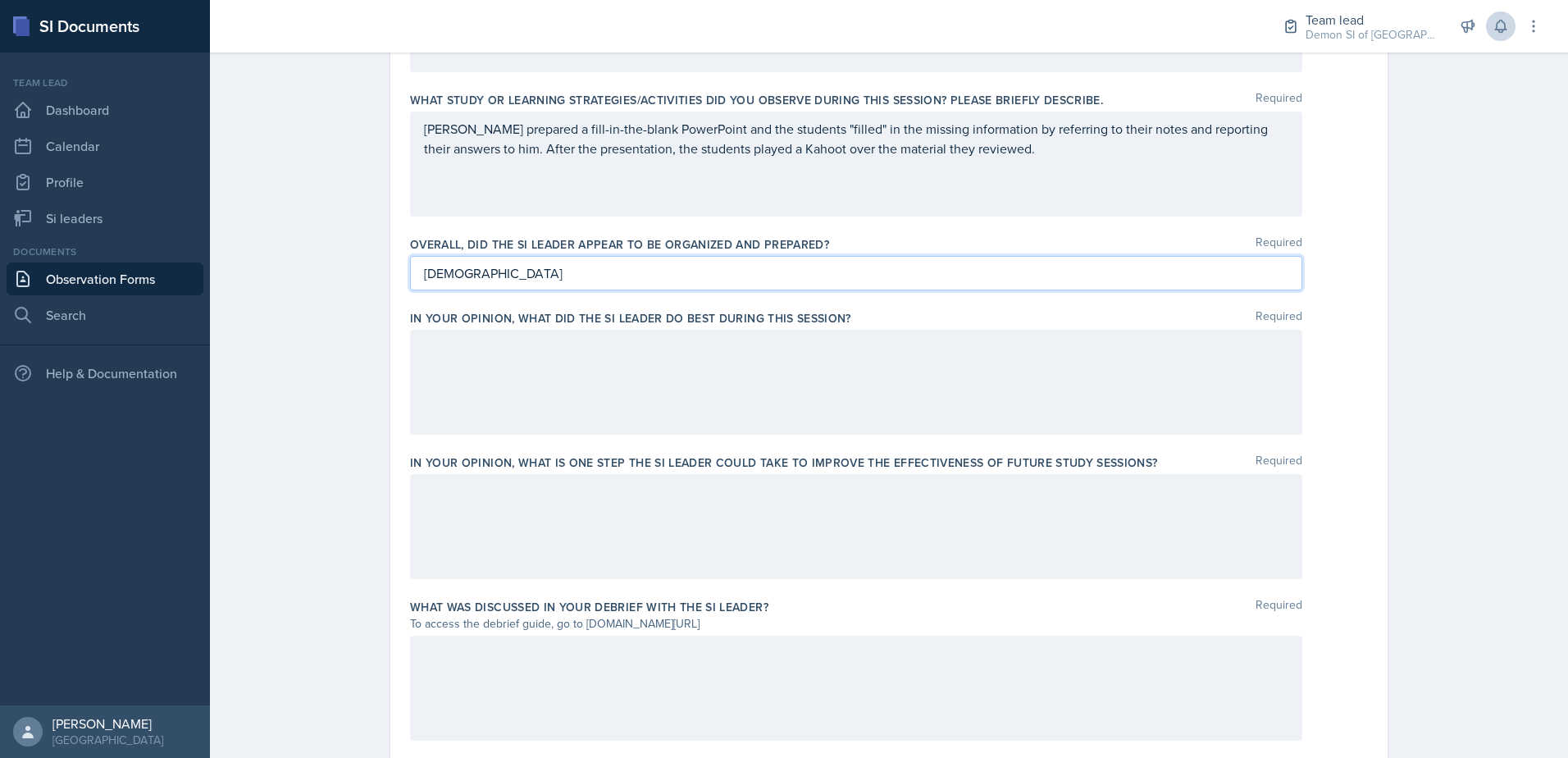
scroll to position [724, 0]
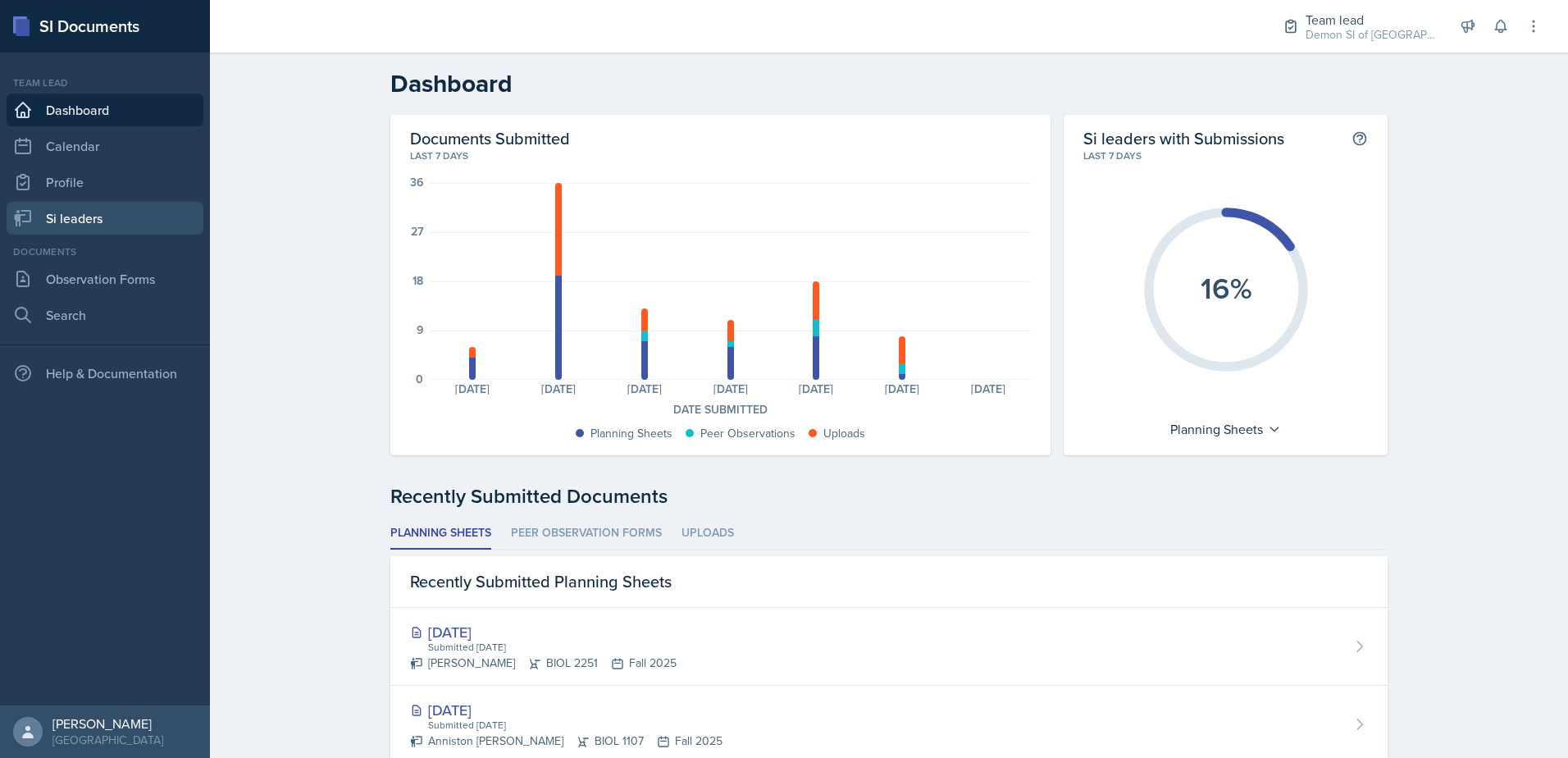
click at [98, 227] on link "Si leaders" at bounding box center [105, 218] width 197 height 33
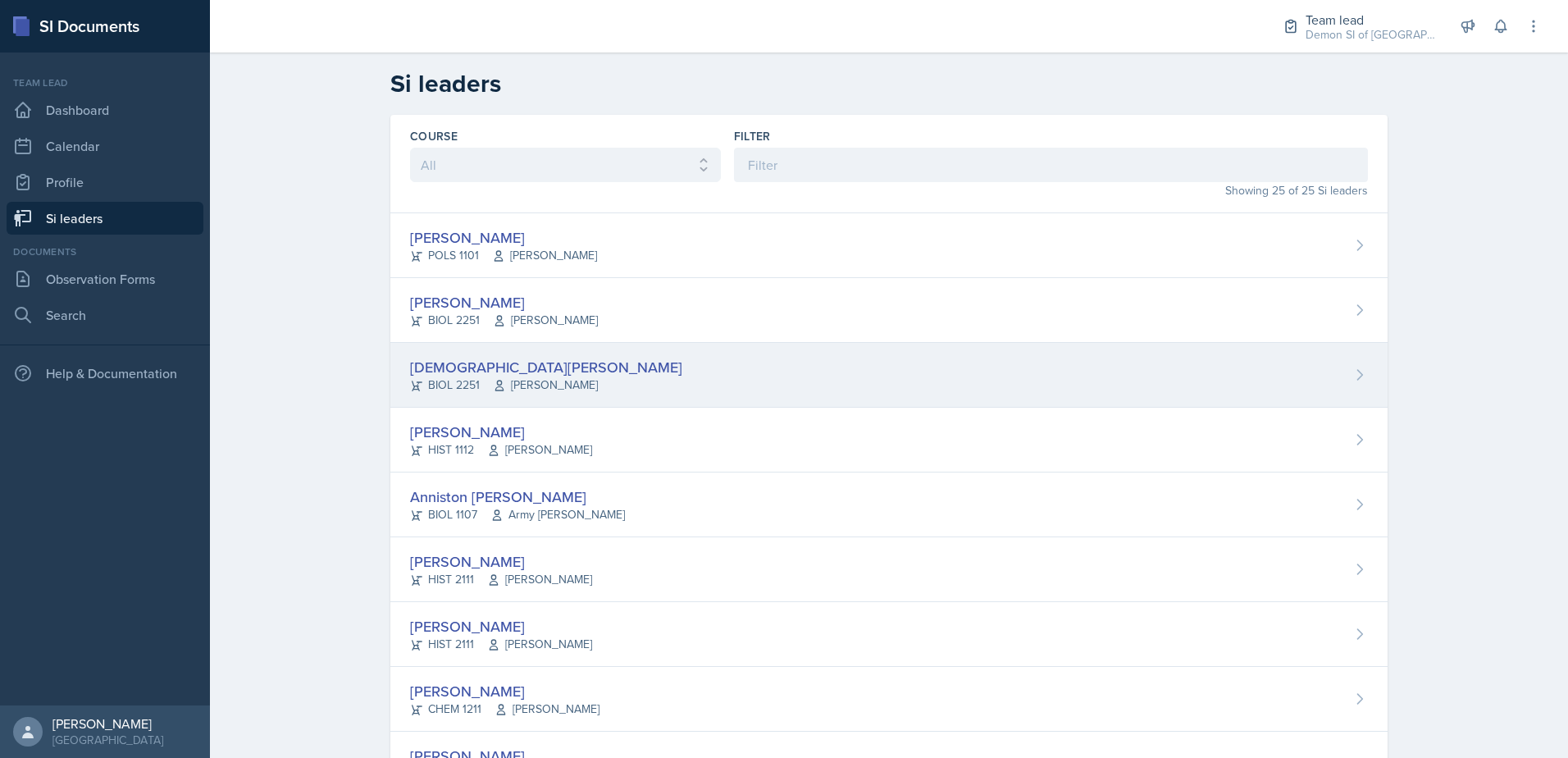
click at [452, 361] on div "[DEMOGRAPHIC_DATA][PERSON_NAME]" at bounding box center [546, 367] width 273 height 22
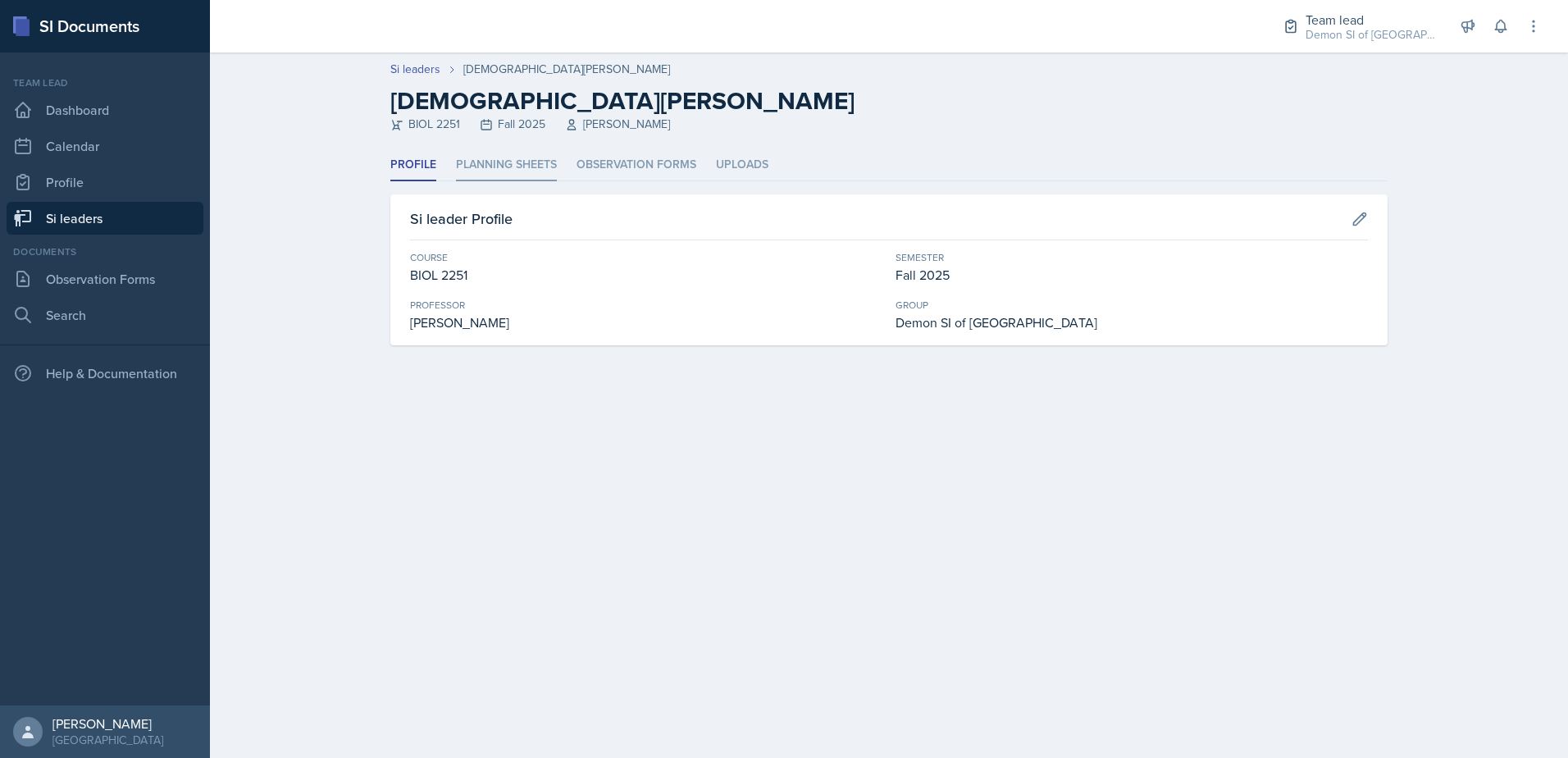
click at [491, 176] on li "Planning Sheets" at bounding box center [506, 165] width 101 height 32
